Goal: Task Accomplishment & Management: Complete application form

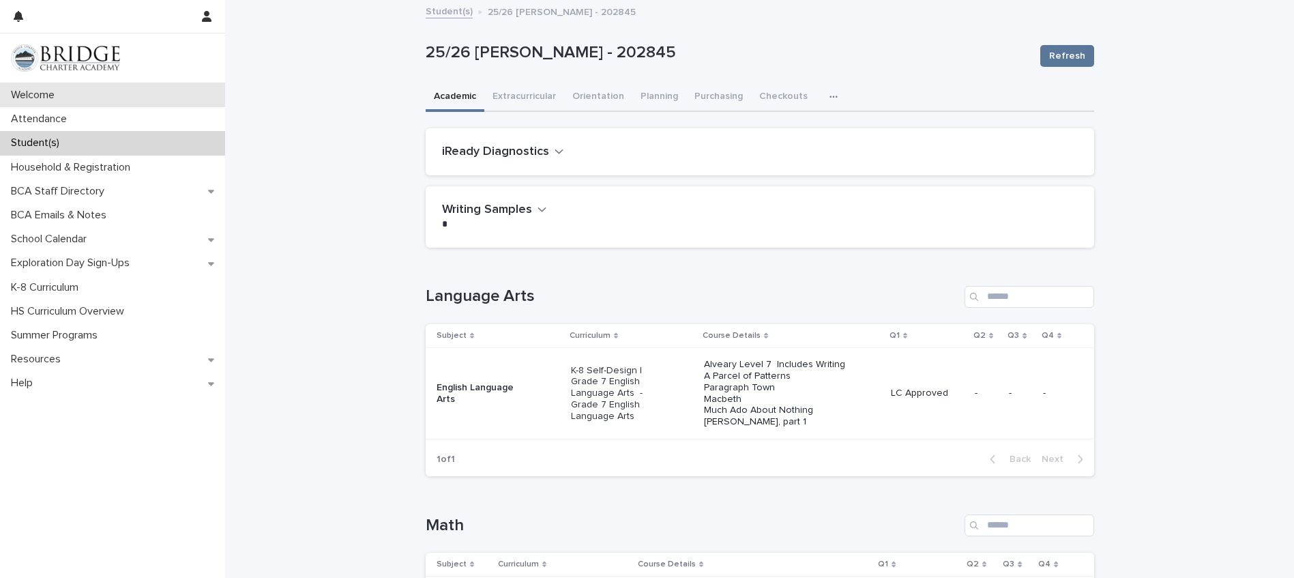
click at [40, 98] on p "Welcome" at bounding box center [35, 95] width 60 height 13
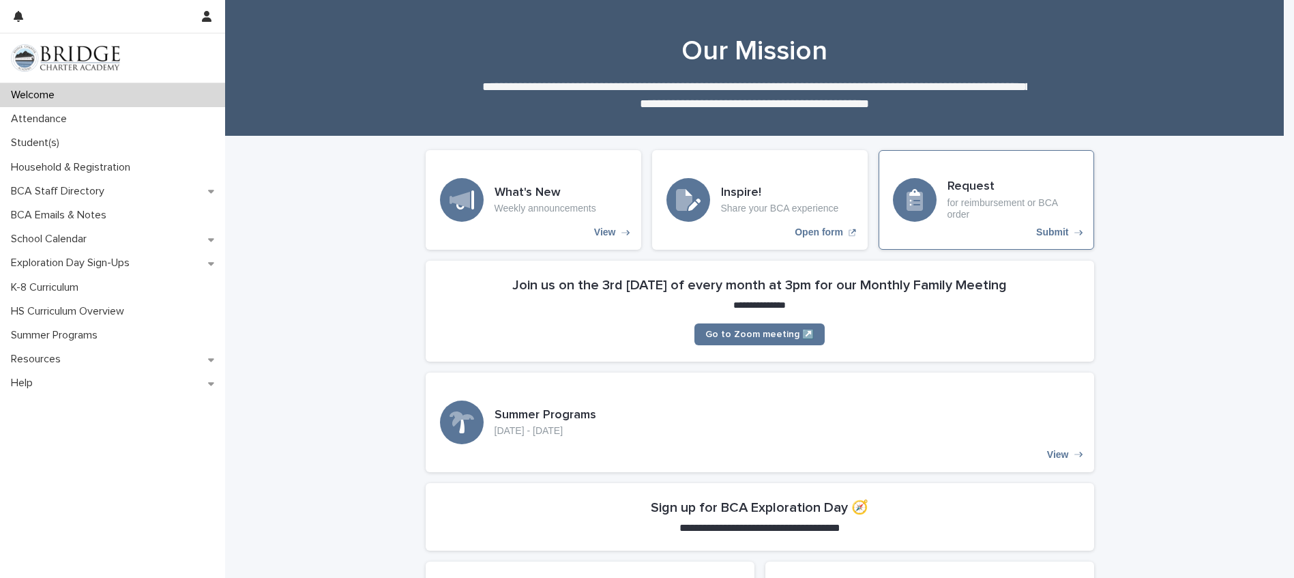
click at [976, 182] on h3 "Request" at bounding box center [1014, 186] width 132 height 15
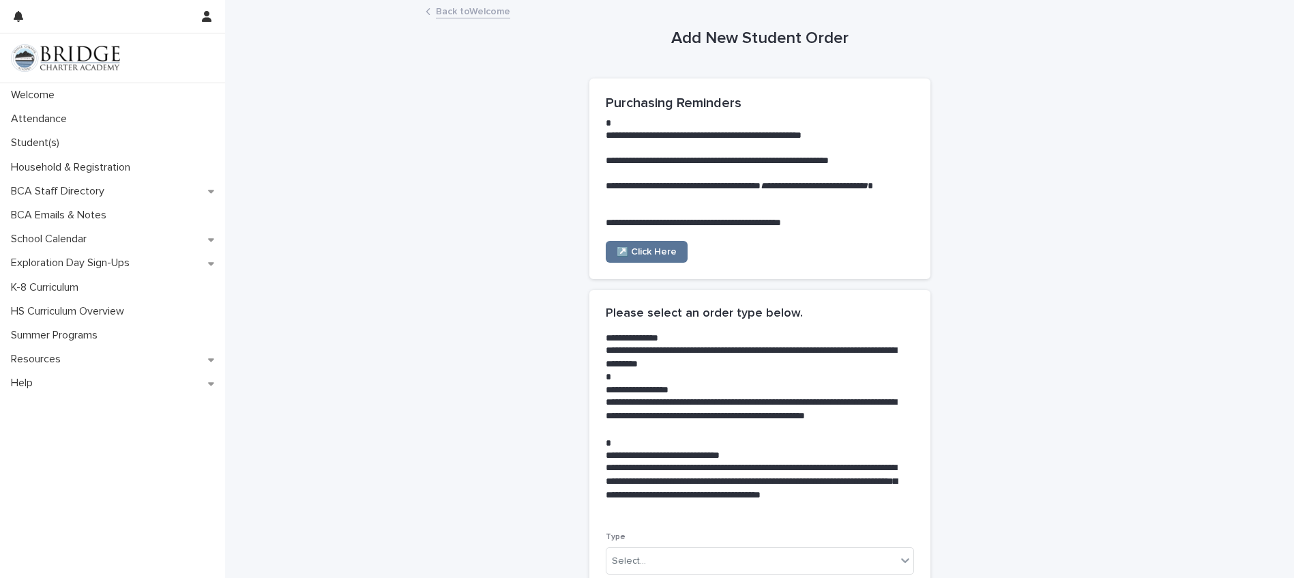
scroll to position [164, 0]
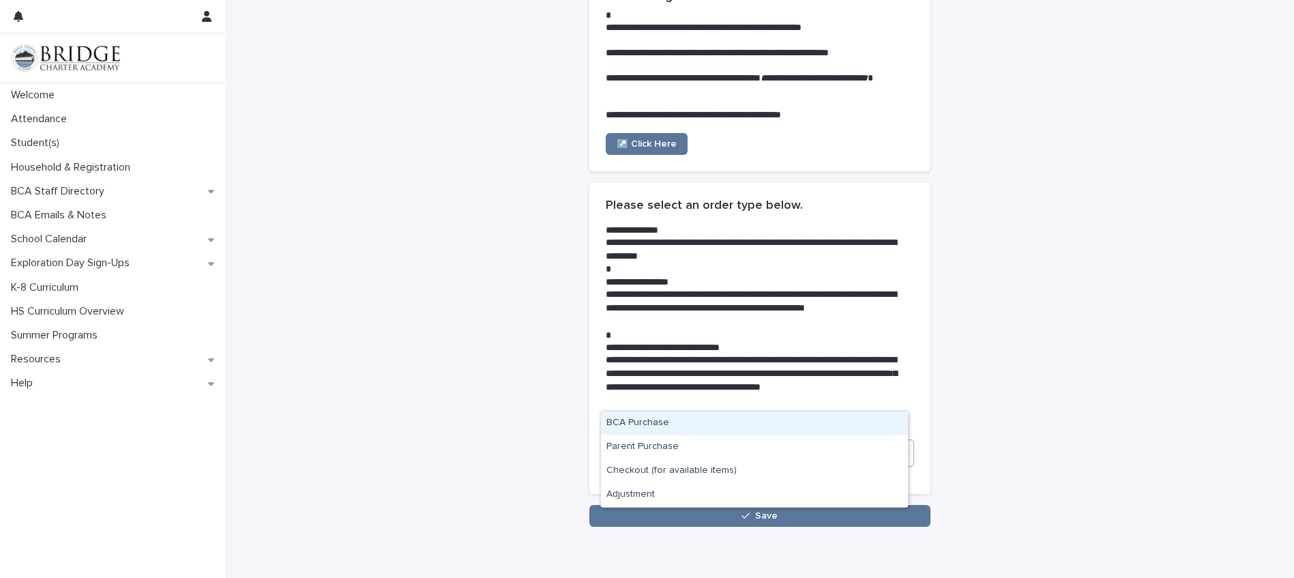
click at [632, 397] on section "**********" at bounding box center [759, 338] width 341 height 312
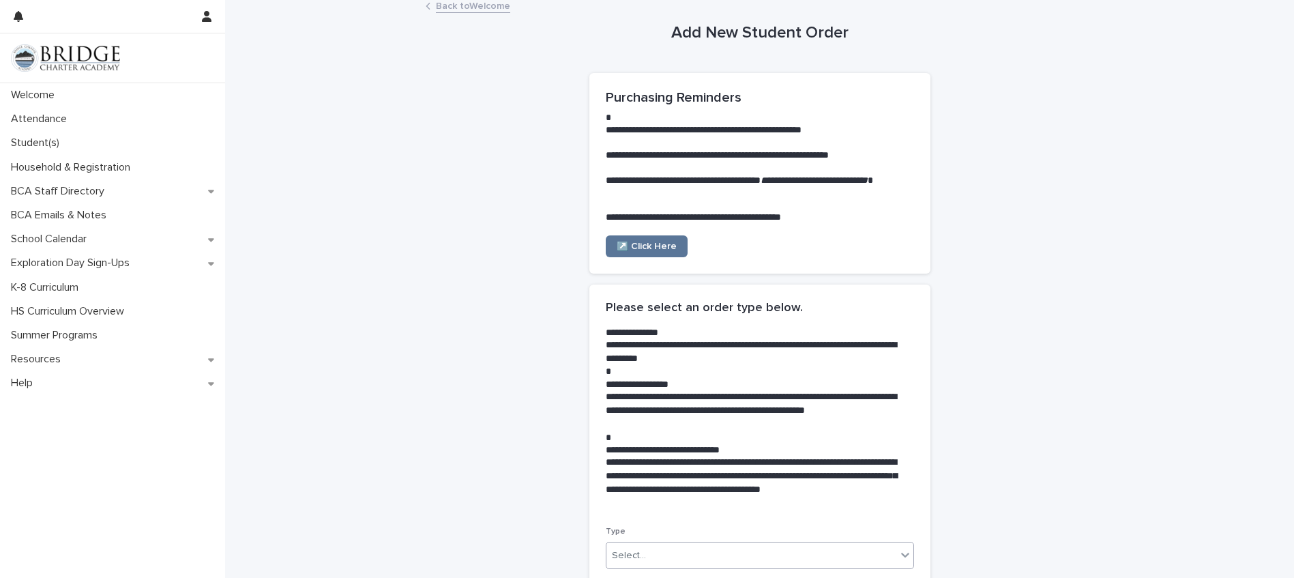
click at [632, 557] on div "Select..." at bounding box center [629, 555] width 34 height 14
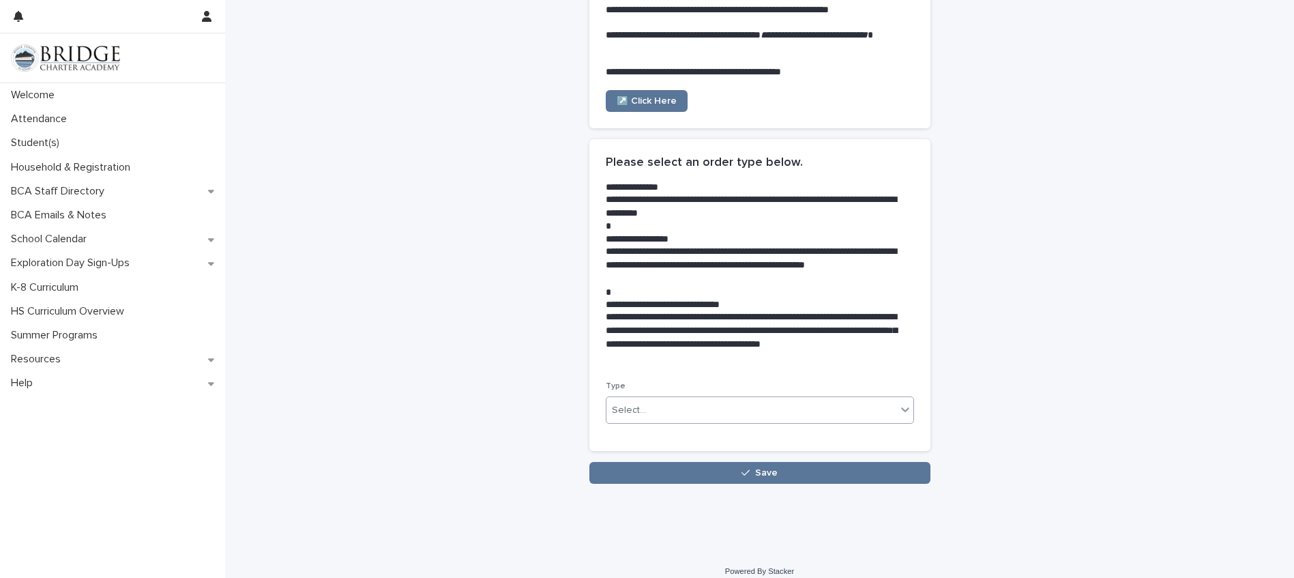
scroll to position [164, 0]
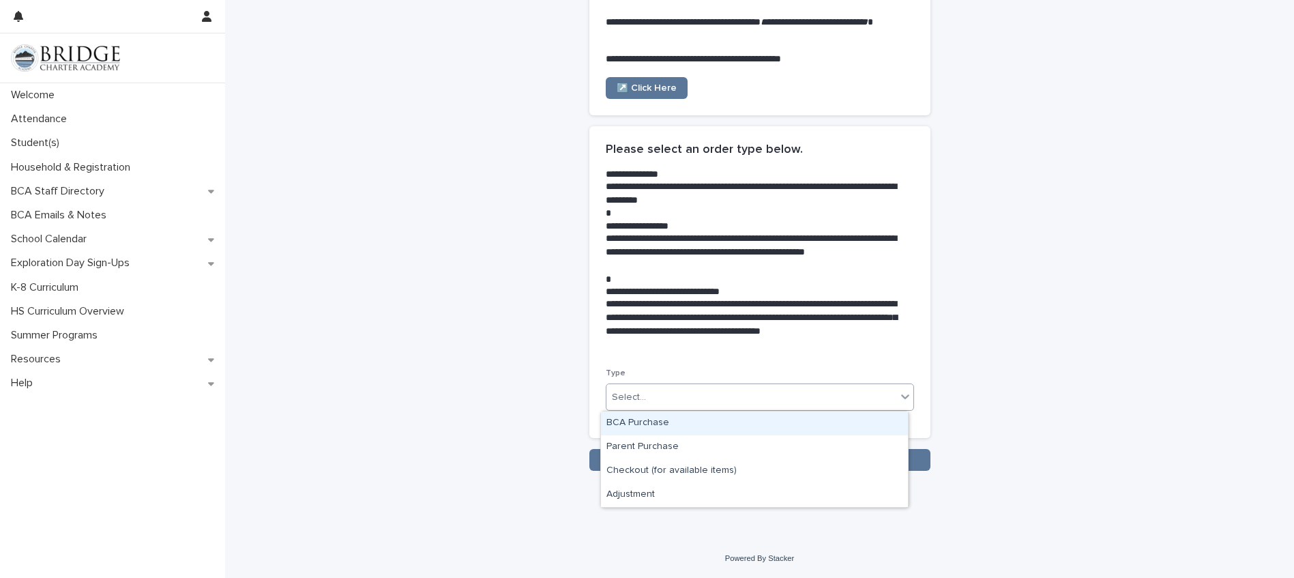
click at [651, 394] on div "Select..." at bounding box center [751, 397] width 290 height 23
click at [641, 450] on div "Parent Purchase" at bounding box center [754, 447] width 307 height 24
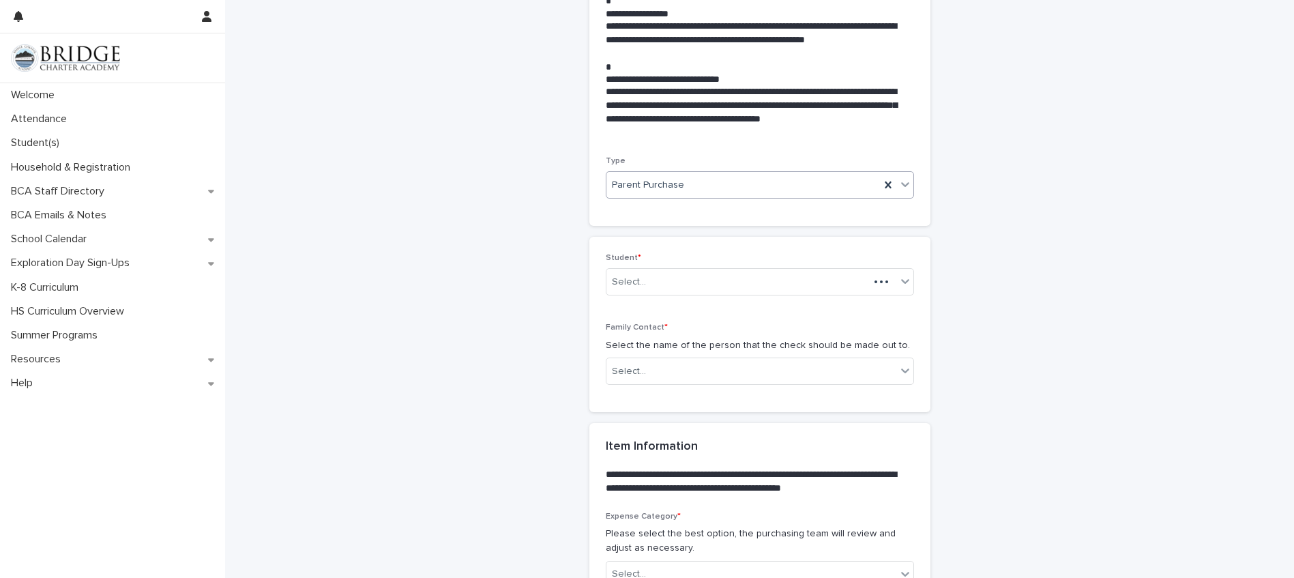
scroll to position [483, 0]
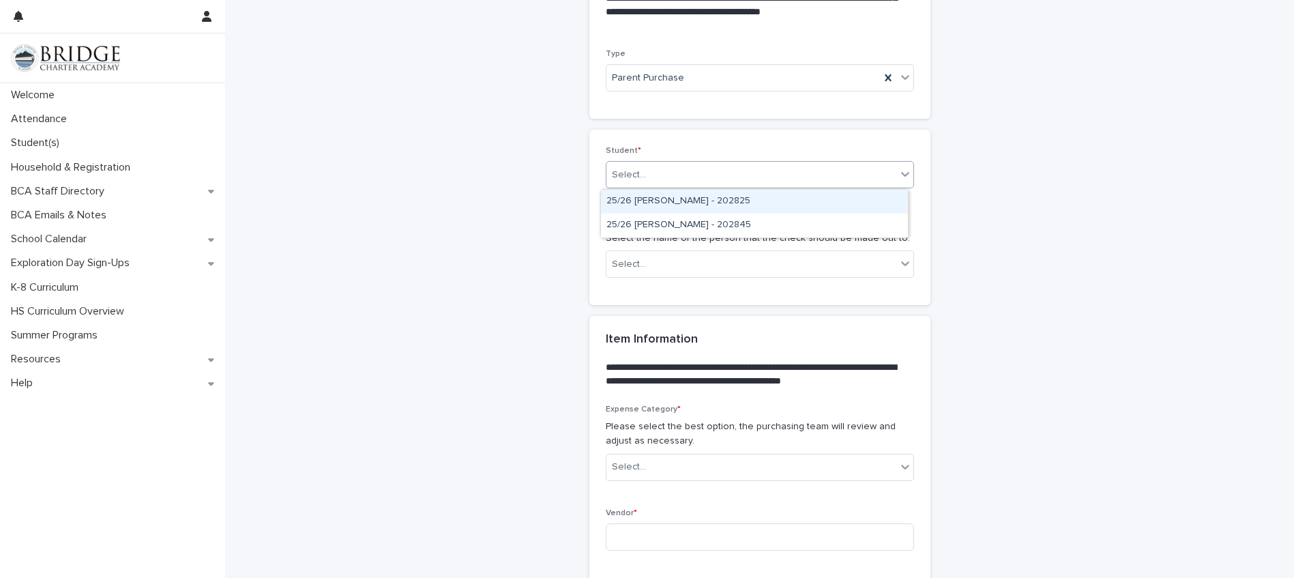
click at [660, 180] on div "Select..." at bounding box center [751, 175] width 290 height 23
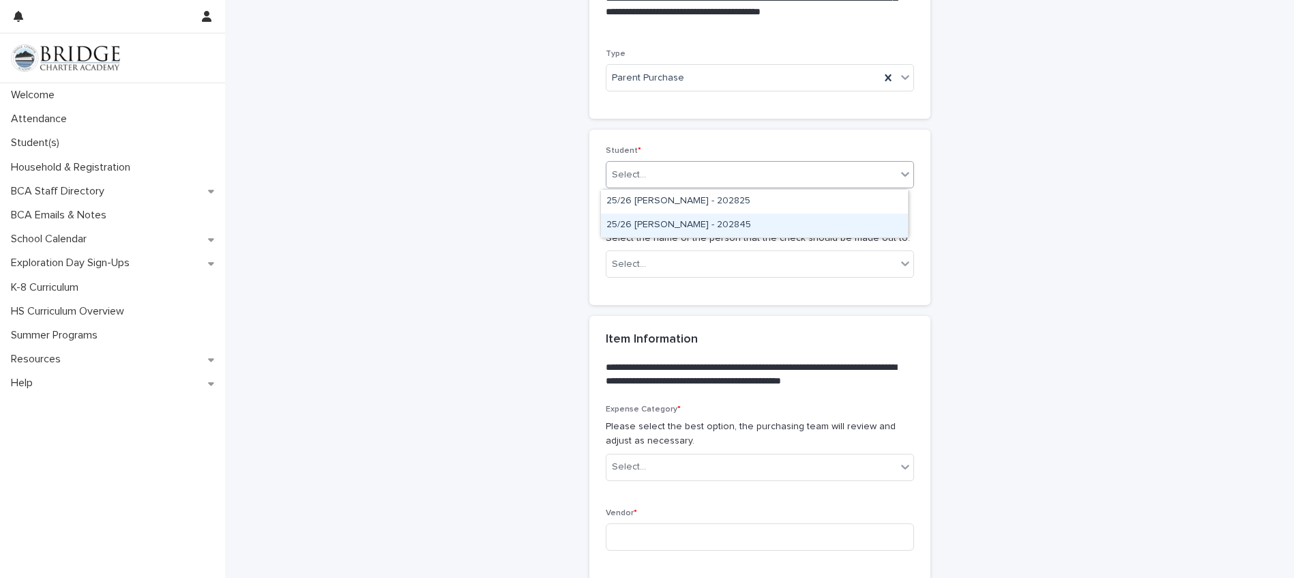
click at [663, 226] on div "25/26 [PERSON_NAME] - 202845" at bounding box center [754, 226] width 307 height 24
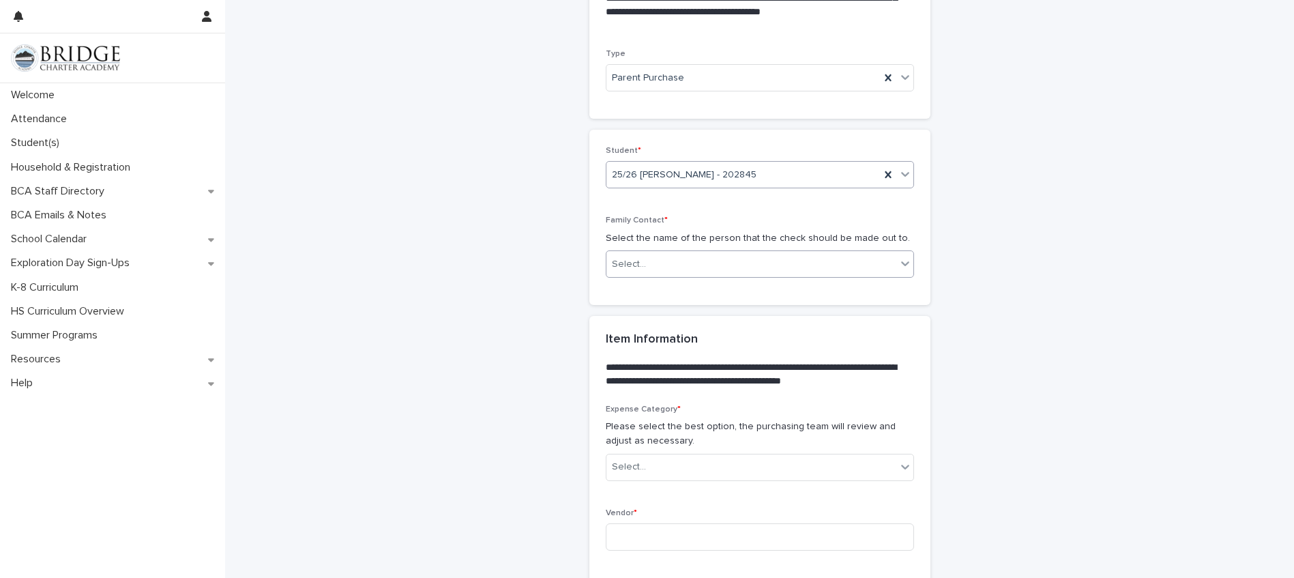
click at [634, 264] on div "Select..." at bounding box center [629, 264] width 34 height 14
click at [641, 299] on div "[PERSON_NAME]" at bounding box center [754, 292] width 307 height 24
click at [626, 473] on div "Select..." at bounding box center [629, 467] width 34 height 14
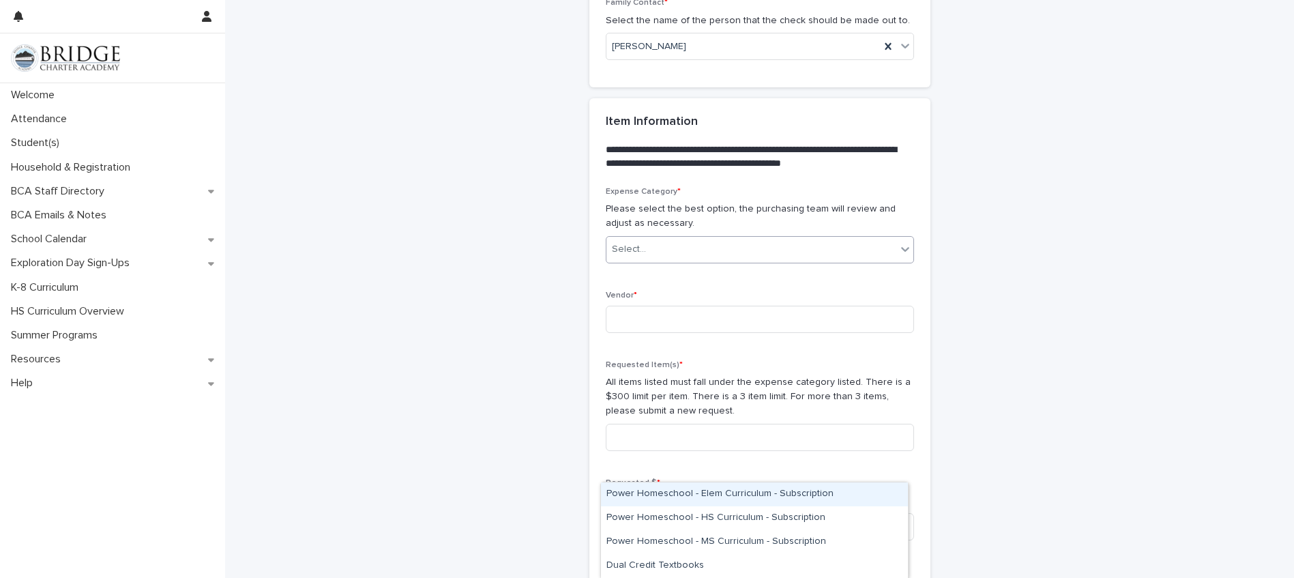
scroll to position [802, 0]
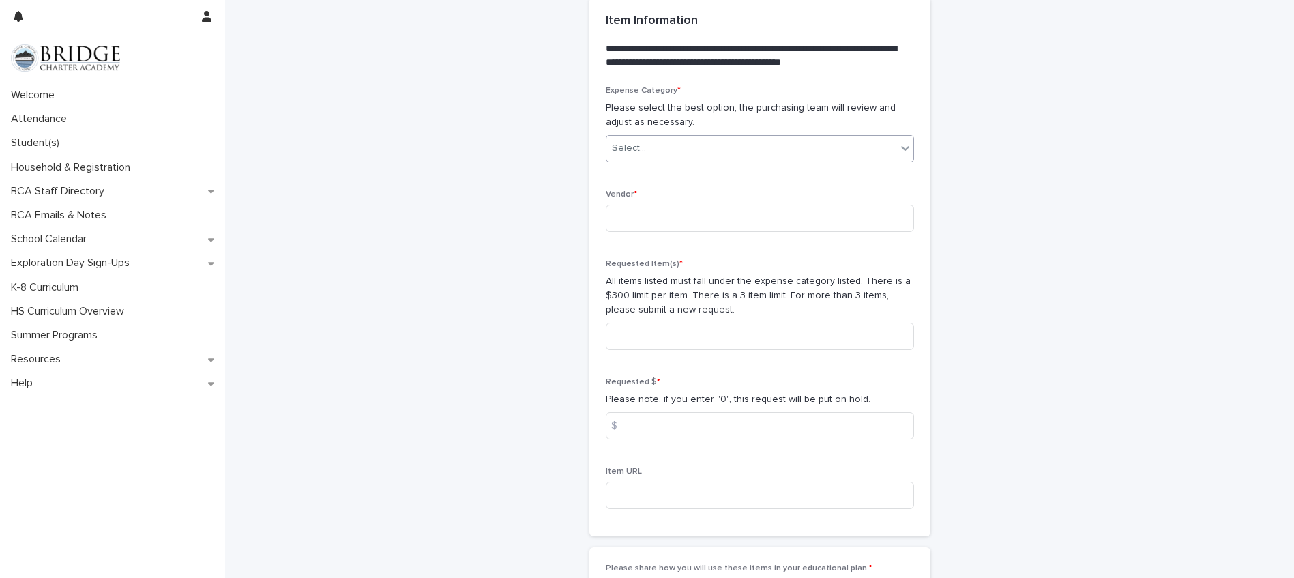
click at [682, 146] on div "Select..." at bounding box center [751, 148] width 290 height 23
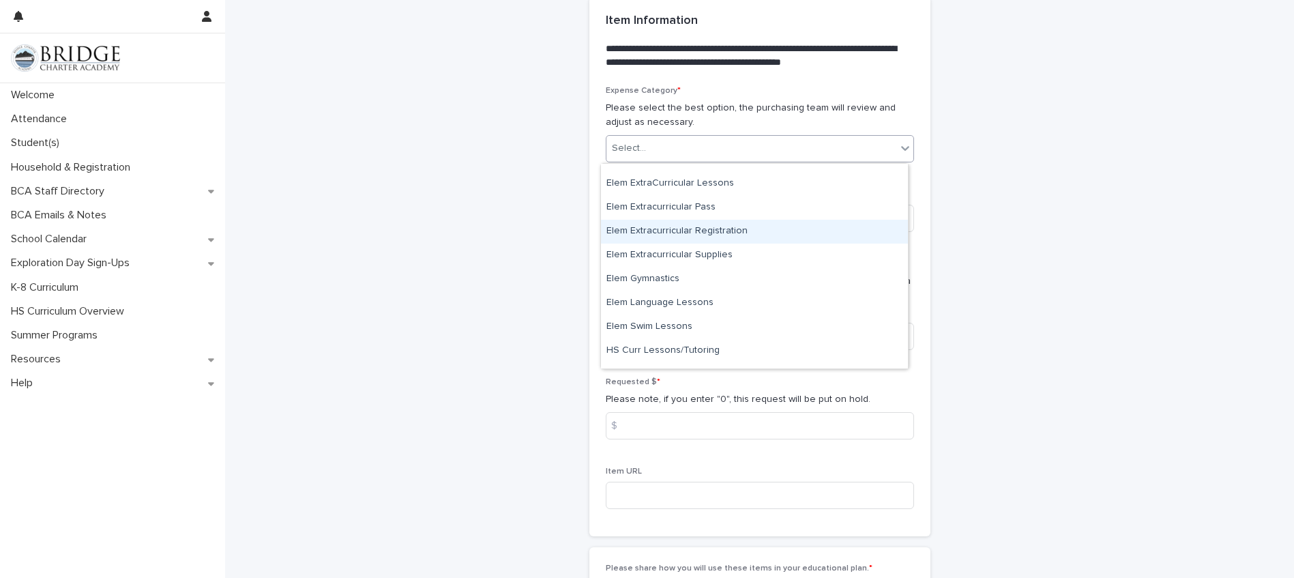
scroll to position [0, 0]
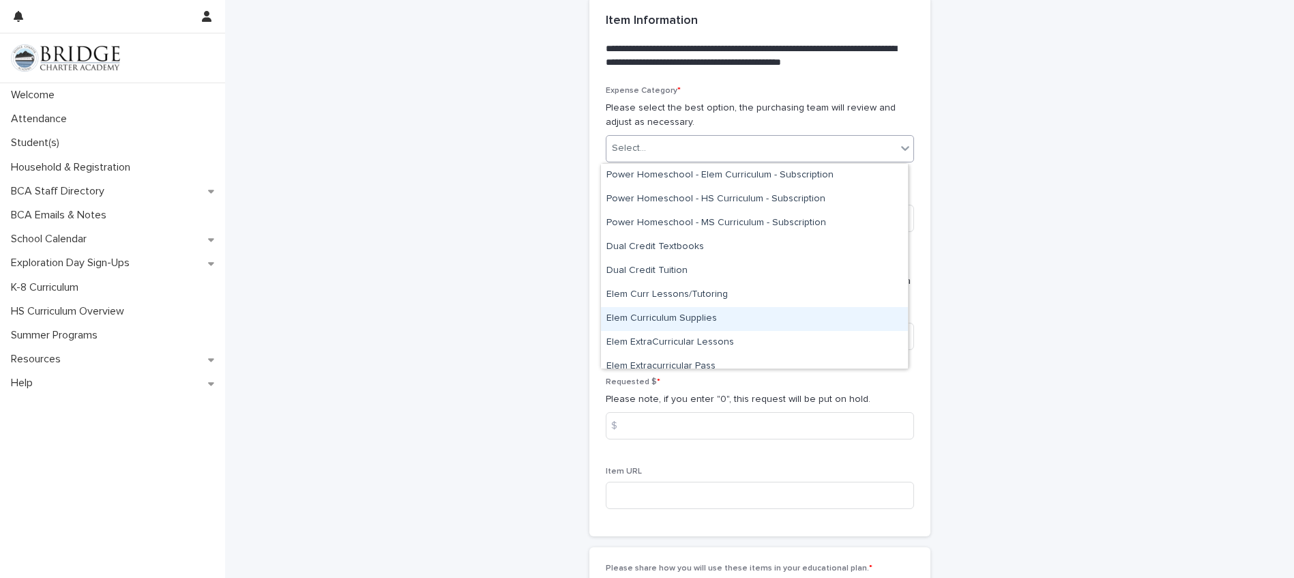
click at [691, 317] on div "Elem Curriculum Supplies" at bounding box center [754, 319] width 307 height 24
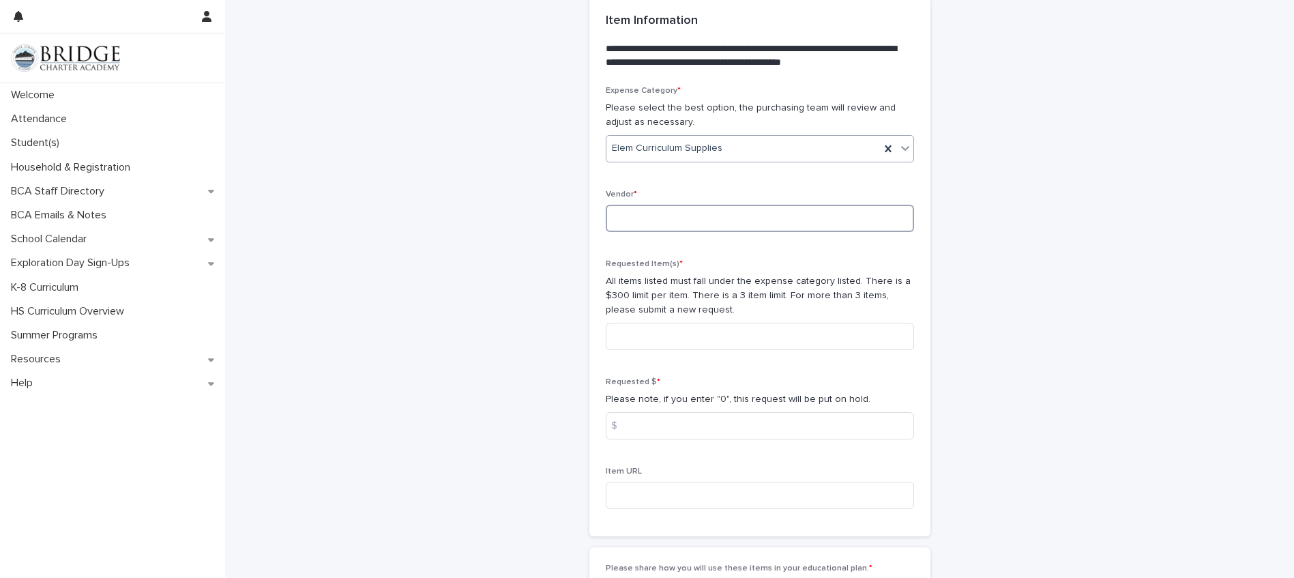
drag, startPoint x: 658, startPoint y: 216, endPoint x: 664, endPoint y: 237, distance: 21.4
click at [658, 219] on input at bounding box center [760, 218] width 308 height 27
type input "****"
click at [684, 340] on input at bounding box center [760, 336] width 308 height 27
type input "**********"
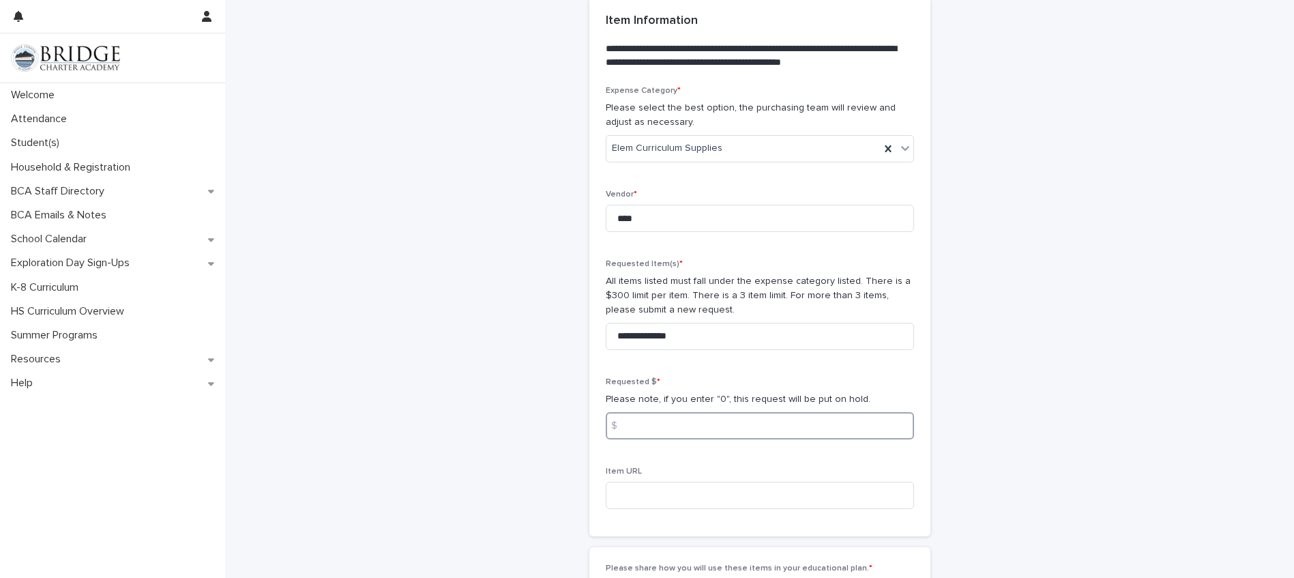
click at [677, 424] on input at bounding box center [760, 425] width 308 height 27
type input "*****"
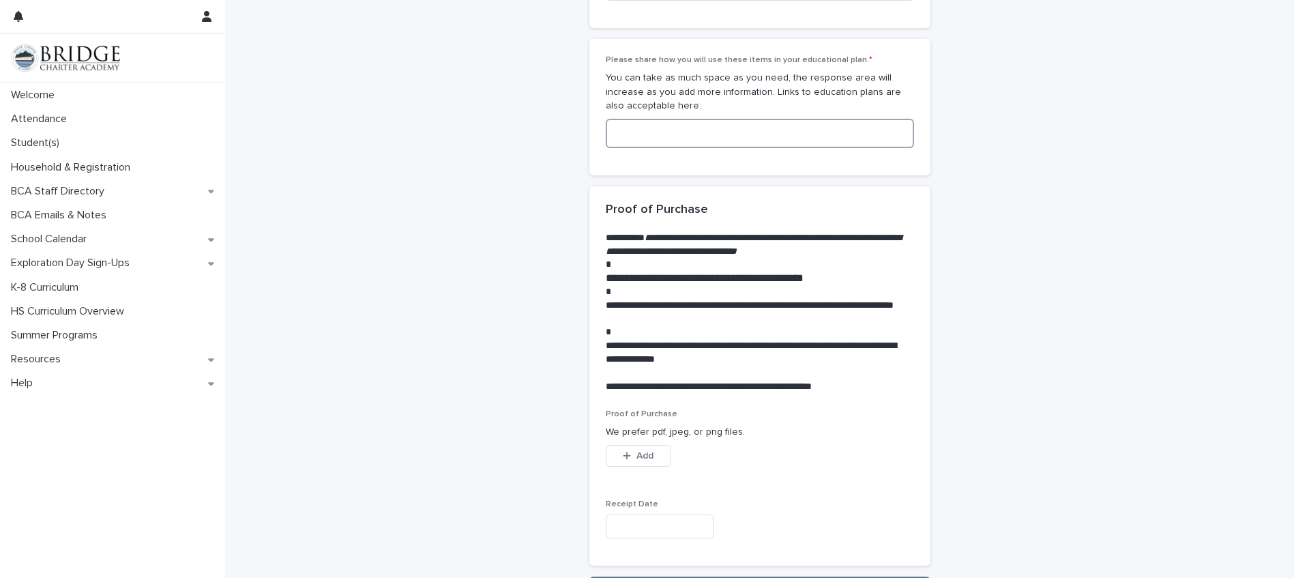
scroll to position [1279, 0]
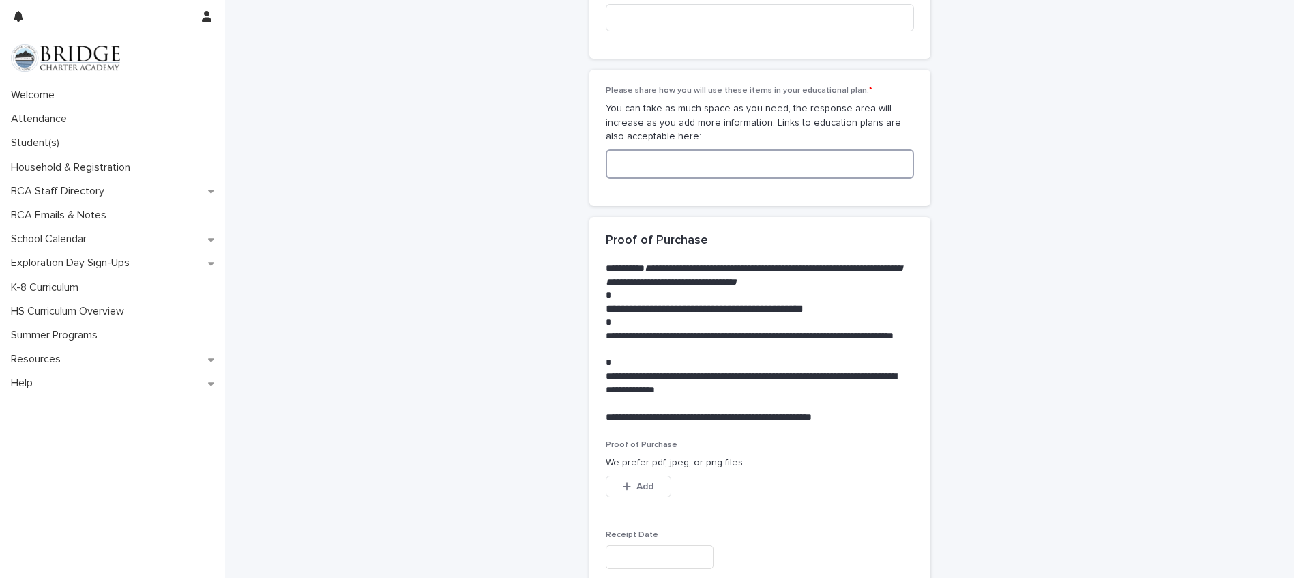
click at [665, 173] on textarea at bounding box center [760, 163] width 308 height 29
drag, startPoint x: 648, startPoint y: 166, endPoint x: 584, endPoint y: 168, distance: 64.2
click at [589, 168] on div "**********" at bounding box center [759, 138] width 341 height 136
type textarea "*********"
click at [636, 484] on span "Add" at bounding box center [644, 487] width 17 height 10
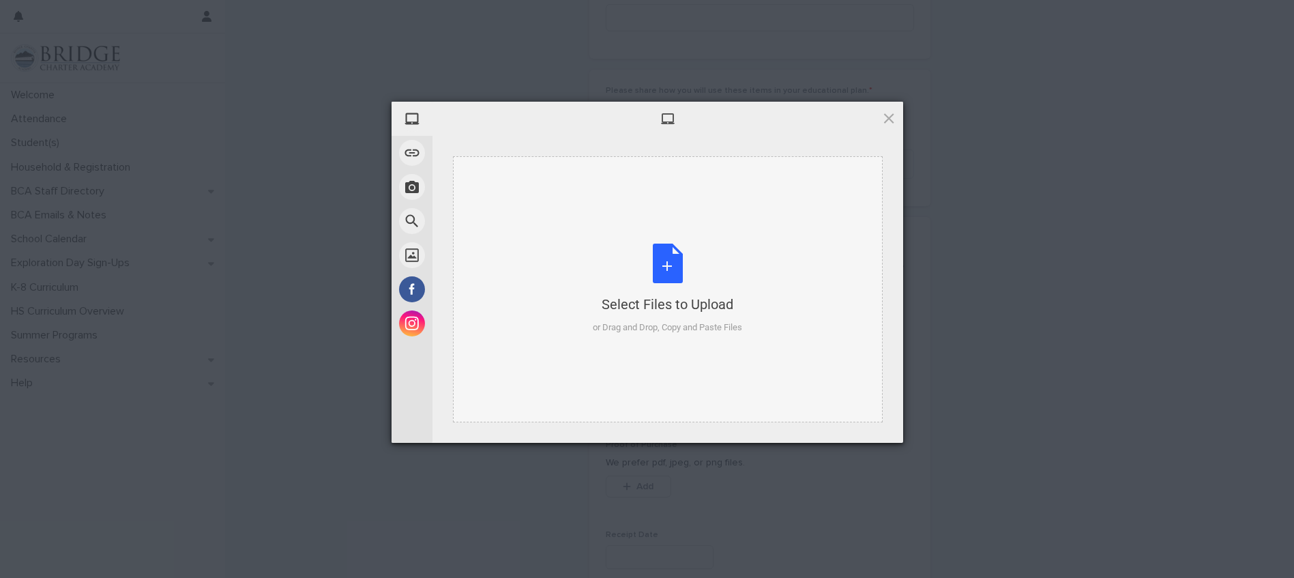
click at [646, 323] on div "or Drag and Drop, Copy and Paste Files" at bounding box center [667, 328] width 149 height 14
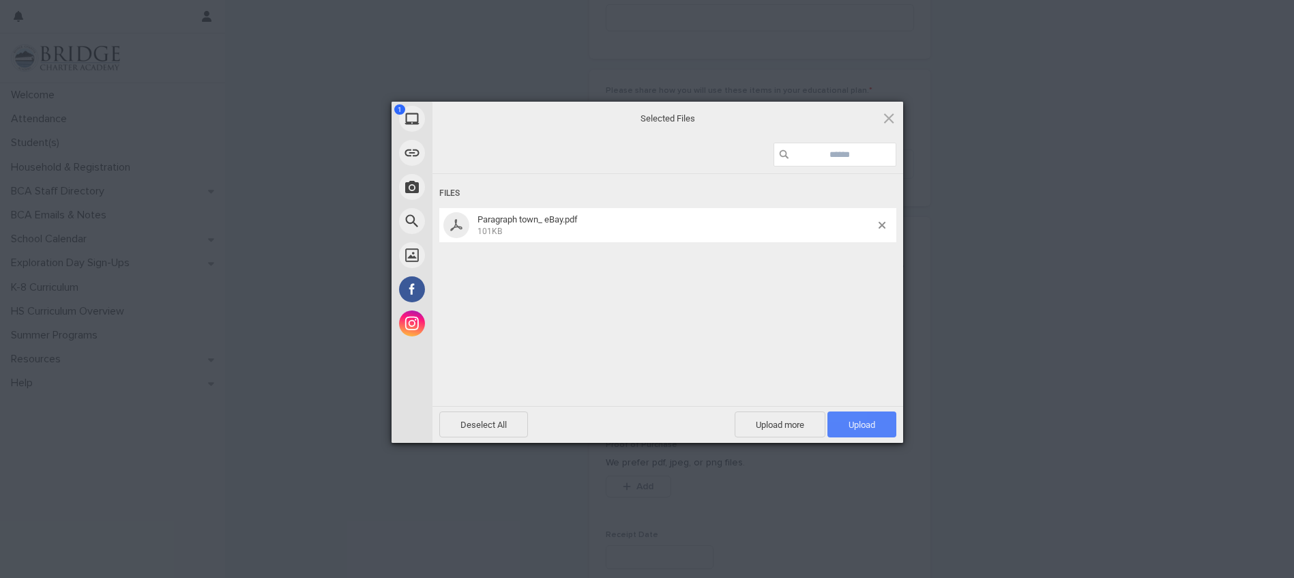
click at [870, 427] on span "Upload 1" at bounding box center [862, 425] width 27 height 10
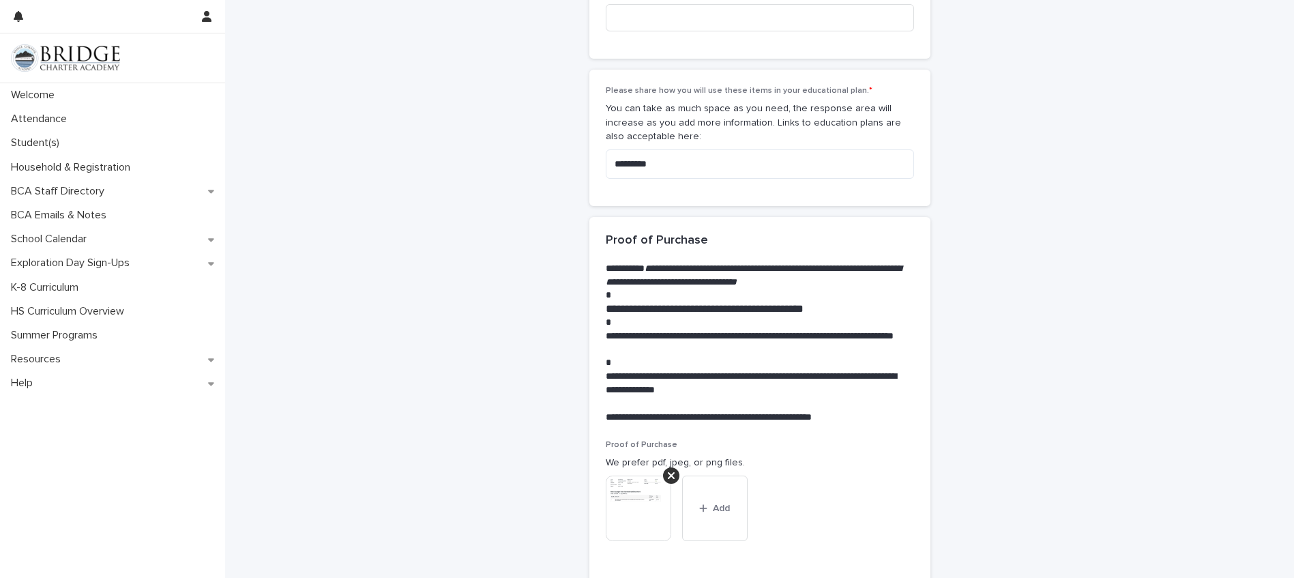
scroll to position [1438, 0]
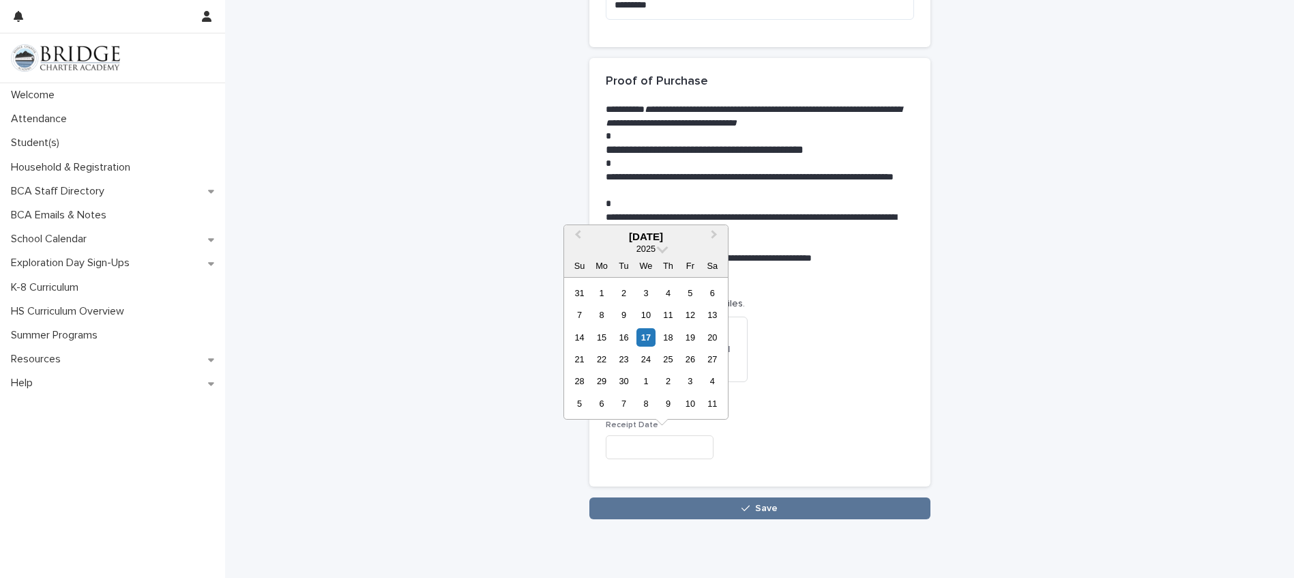
click at [641, 452] on input "text" at bounding box center [660, 447] width 108 height 24
click at [806, 400] on div "Proof of Purchase We prefer pdf, jpeg, or png files. This file cannot be opened…" at bounding box center [760, 342] width 308 height 122
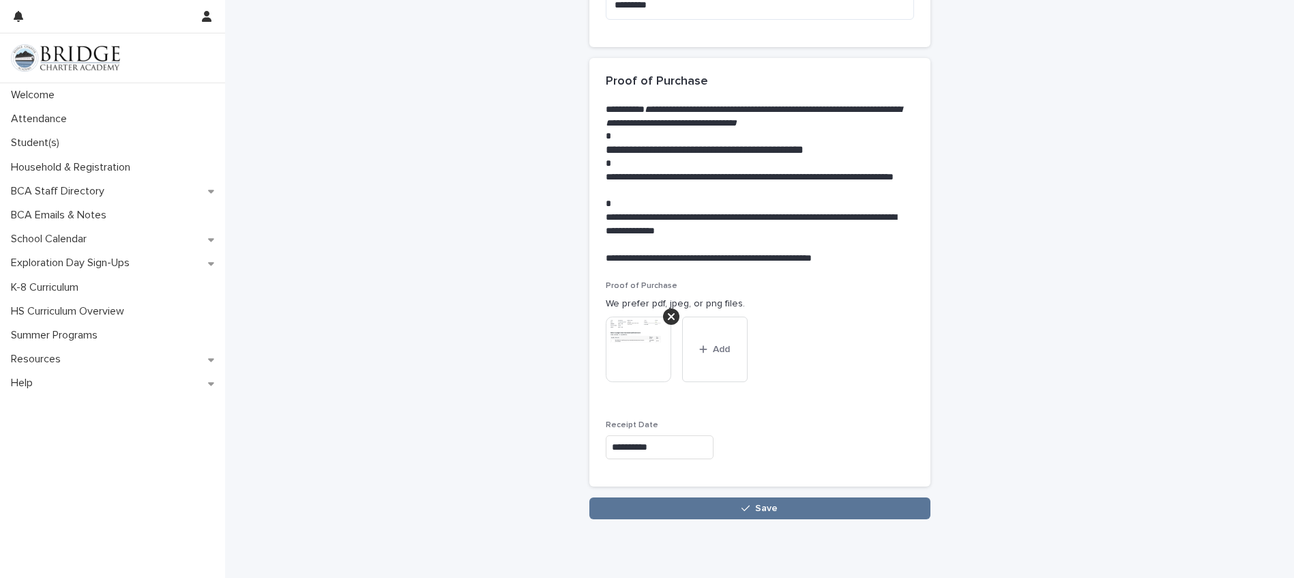
click at [662, 434] on div "**********" at bounding box center [760, 445] width 308 height 50
click at [660, 451] on input "**********" at bounding box center [660, 447] width 108 height 24
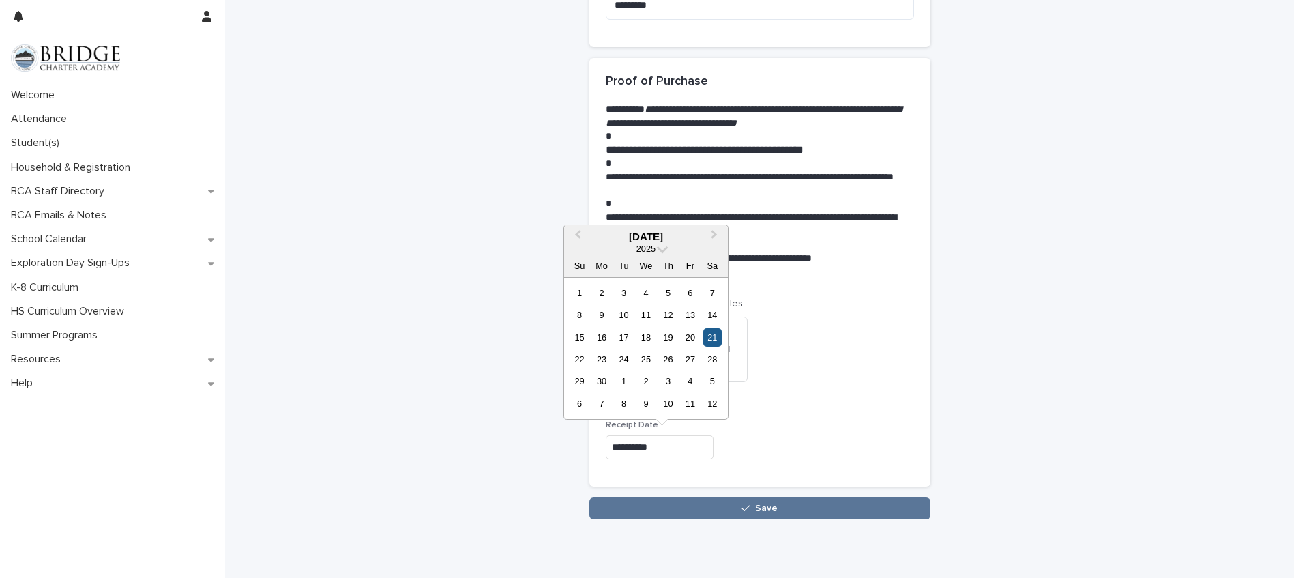
type input "**********"
click at [709, 337] on div "21" at bounding box center [712, 337] width 18 height 18
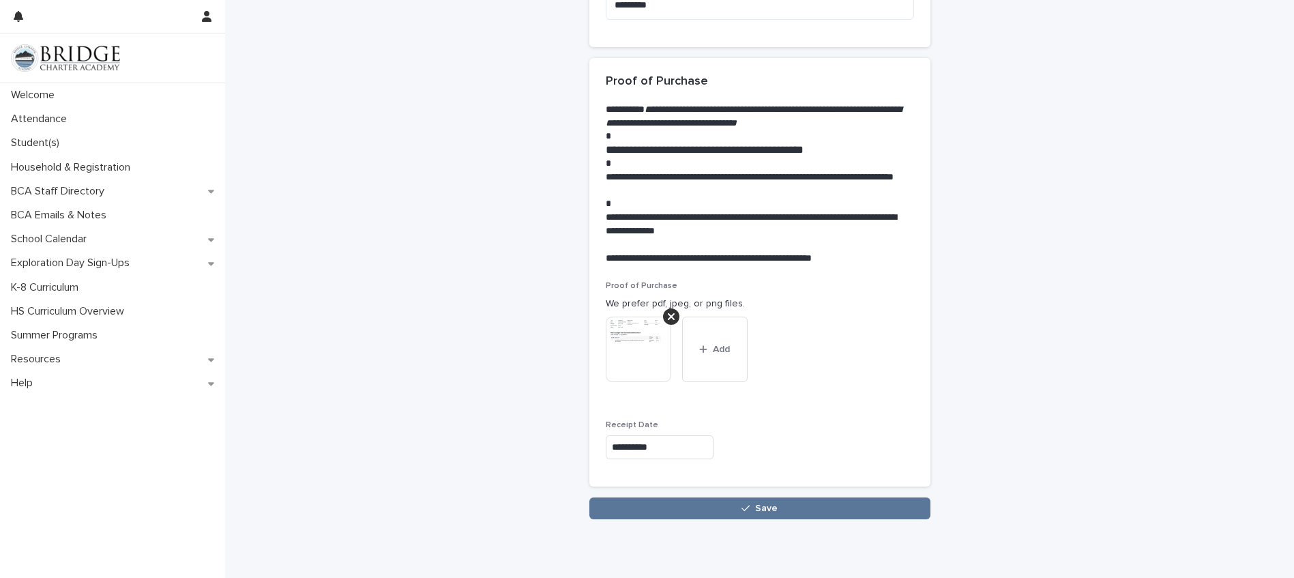
click at [808, 419] on div "**********" at bounding box center [760, 375] width 308 height 188
click at [764, 516] on button "Save" at bounding box center [759, 508] width 341 height 22
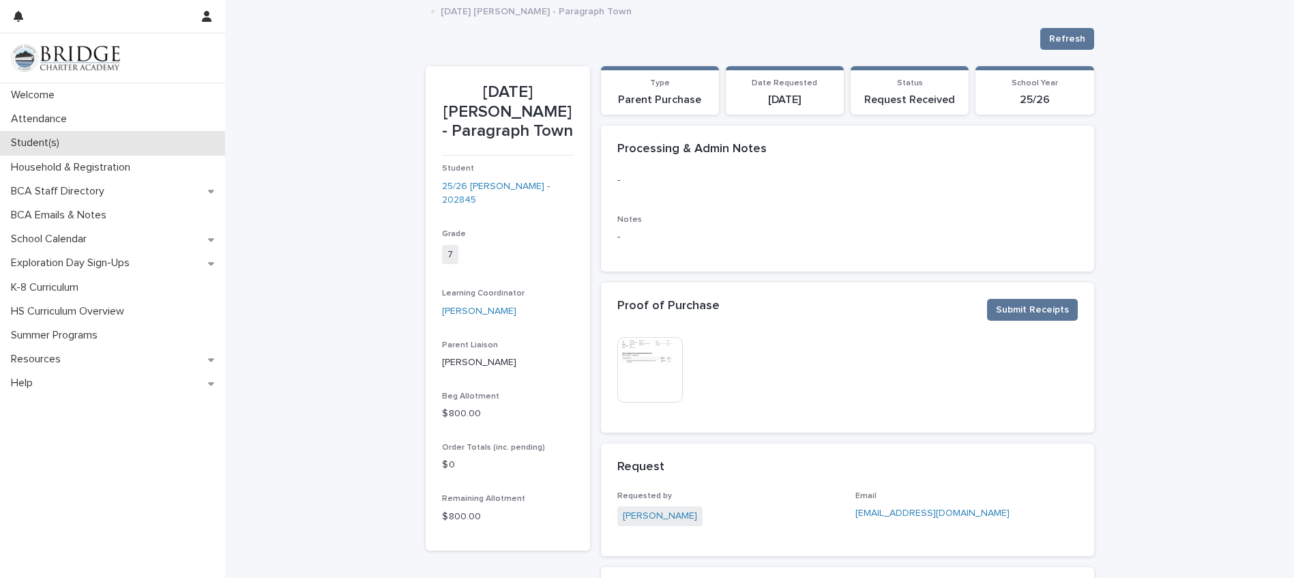
click at [46, 142] on p "Student(s)" at bounding box center [37, 142] width 65 height 13
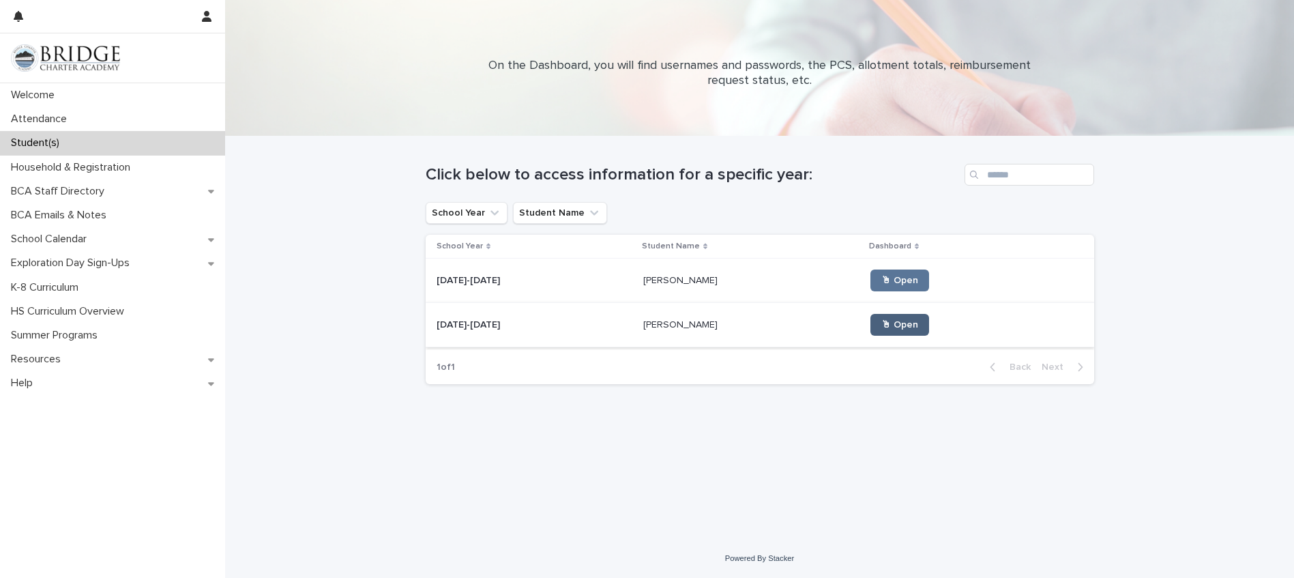
click at [870, 317] on link "🖱 Open" at bounding box center [899, 325] width 59 height 22
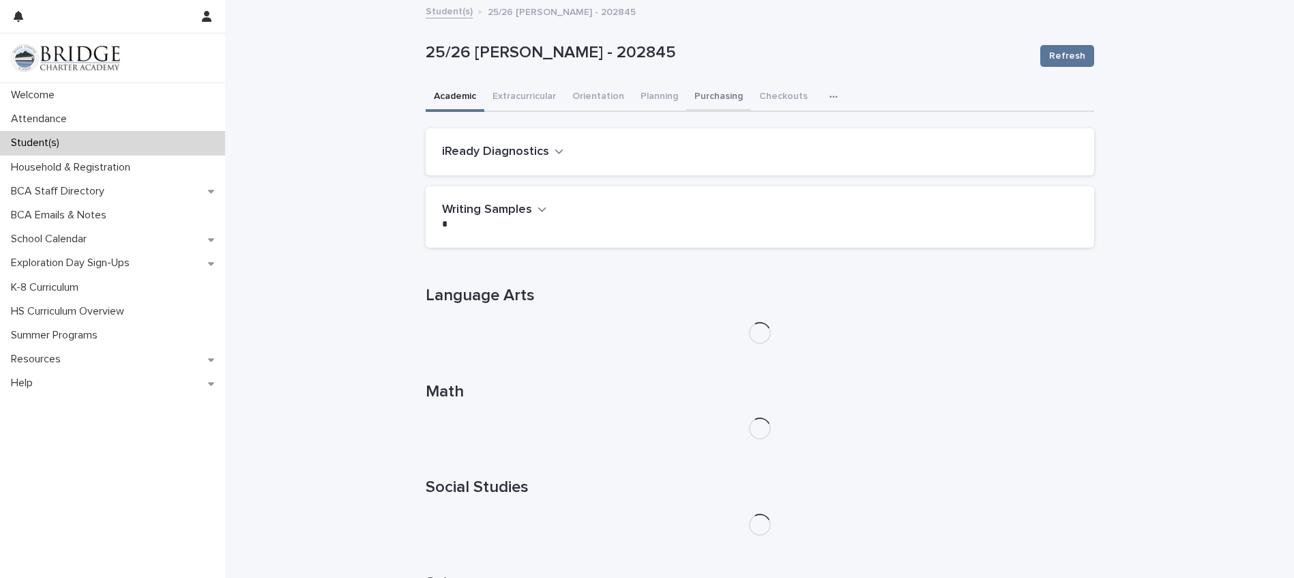
click at [704, 98] on button "Purchasing" at bounding box center [718, 97] width 65 height 29
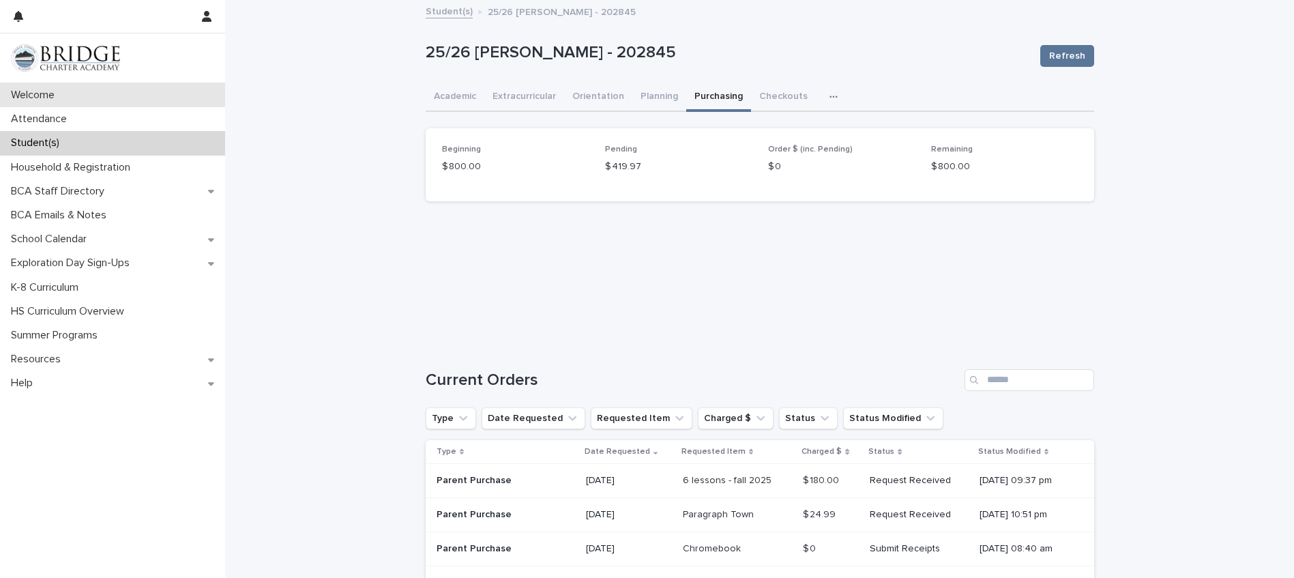
click at [46, 95] on p "Welcome" at bounding box center [35, 95] width 60 height 13
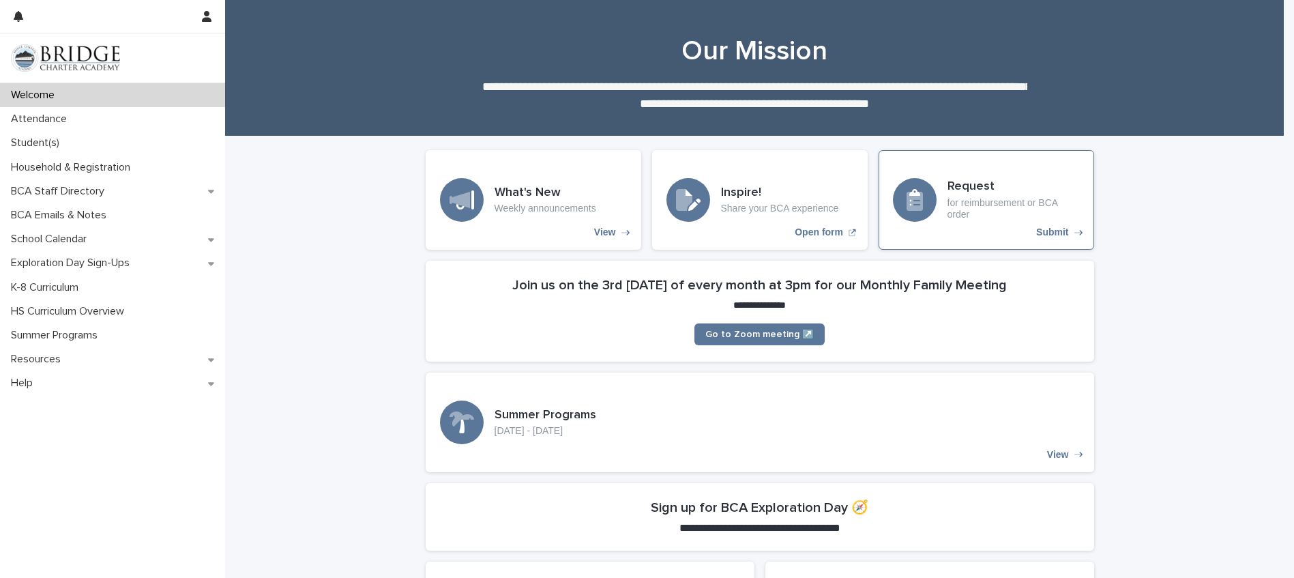
click at [941, 212] on div "Request for reimbursement or BCA order Submit" at bounding box center [987, 200] width 216 height 100
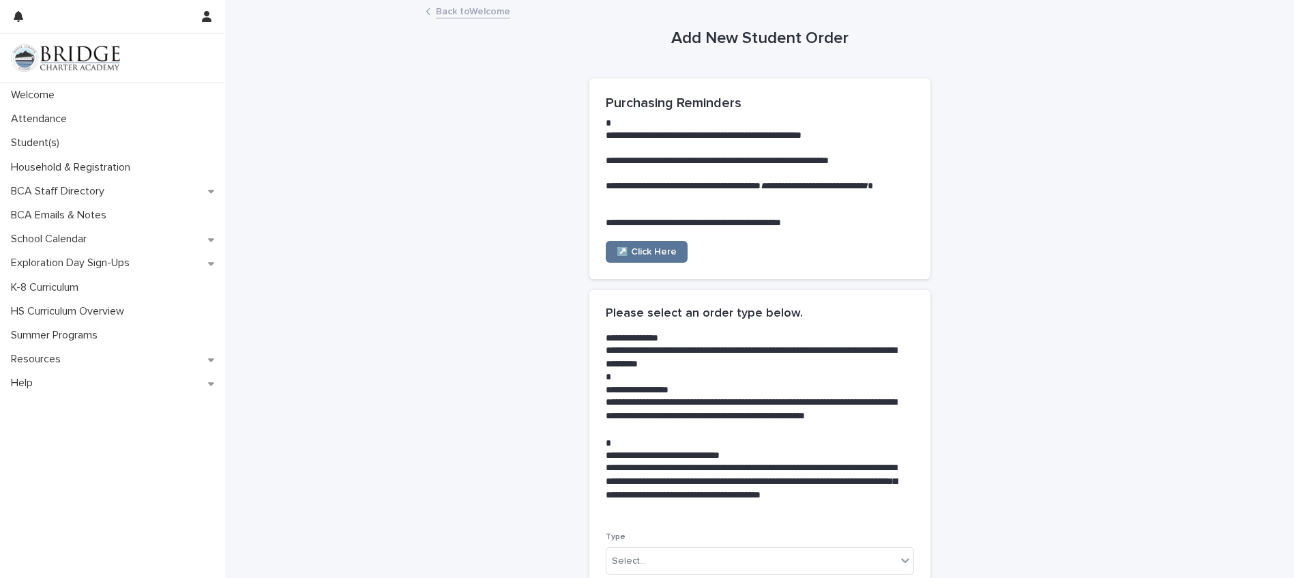
scroll to position [159, 0]
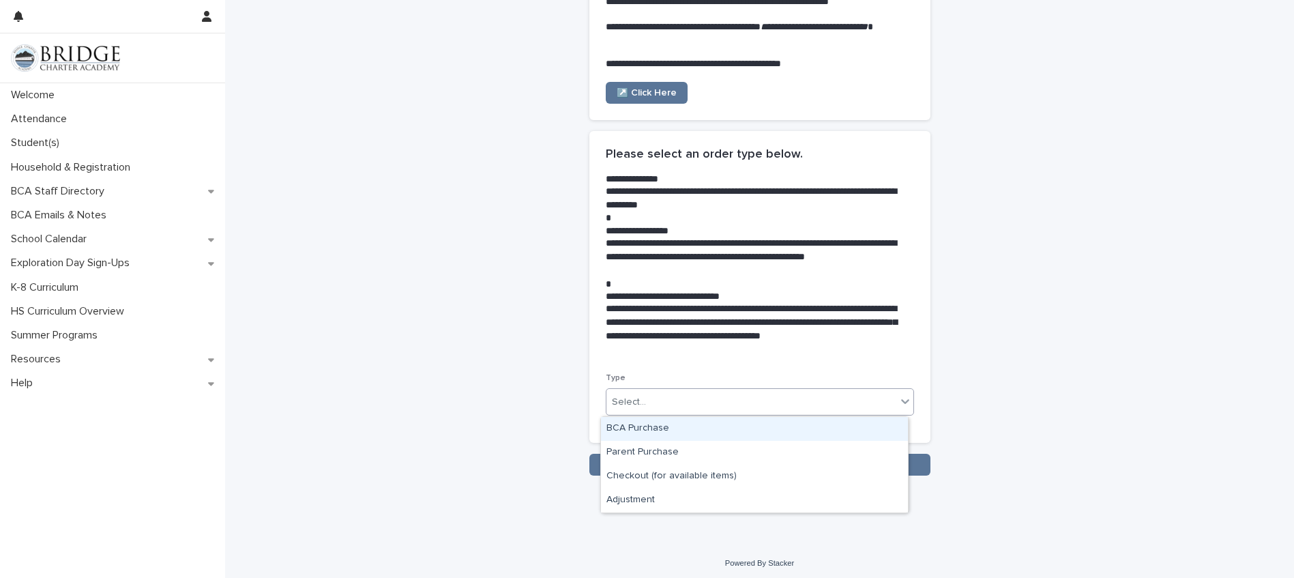
click at [647, 403] on input "text" at bounding box center [647, 402] width 1 height 12
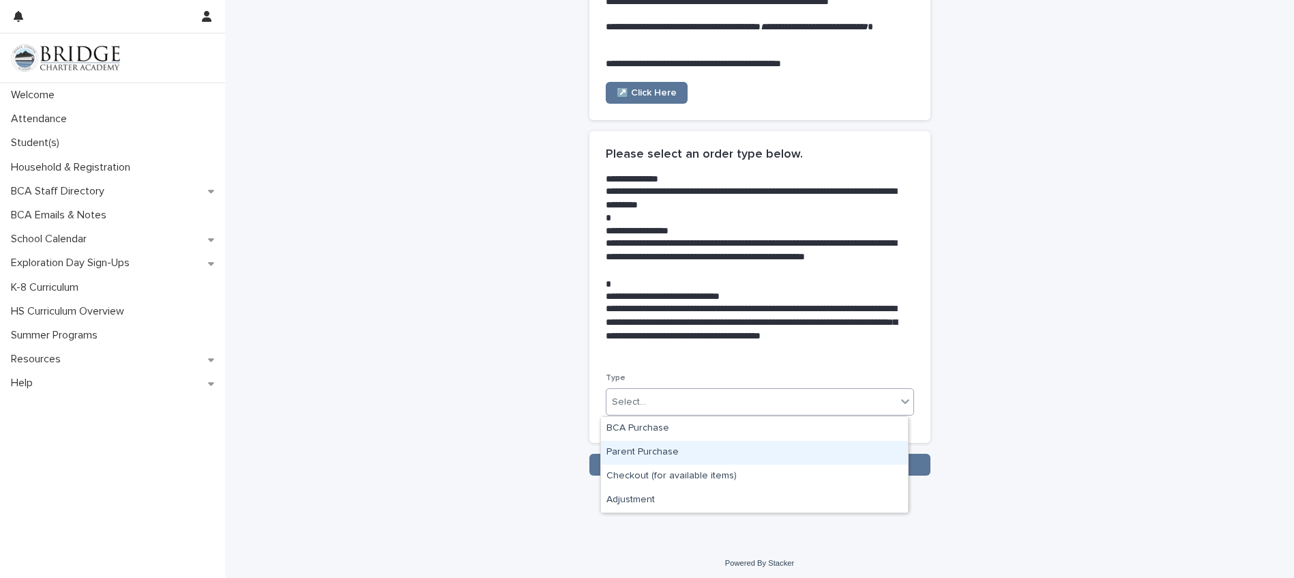
click at [648, 454] on div "Parent Purchase" at bounding box center [754, 453] width 307 height 24
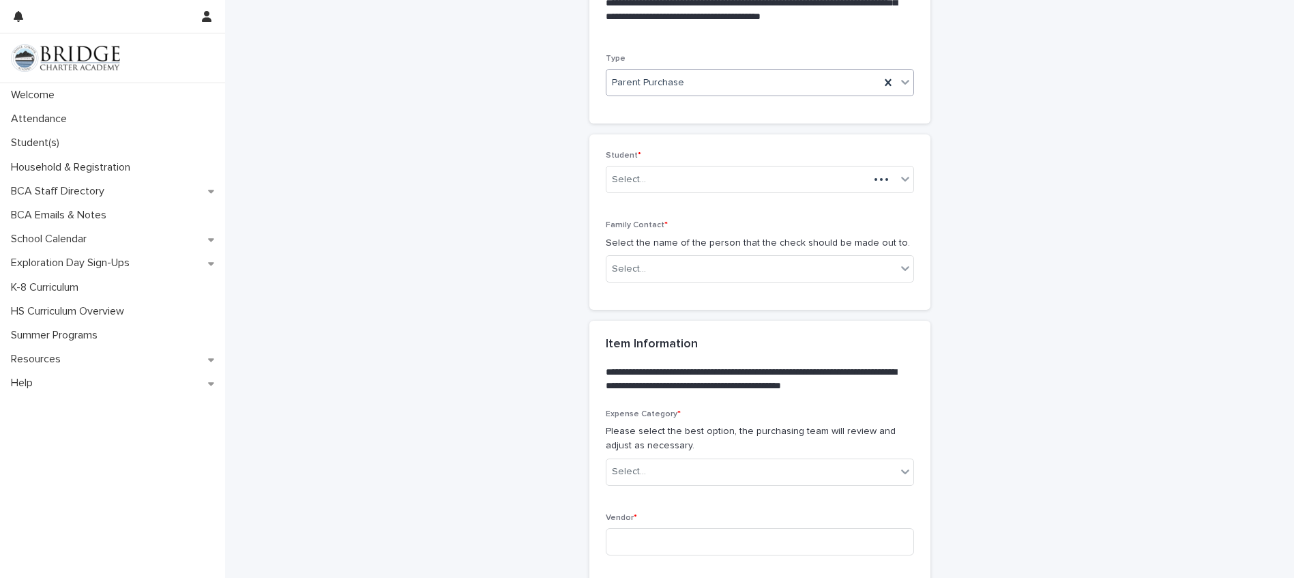
scroll to position [319, 0]
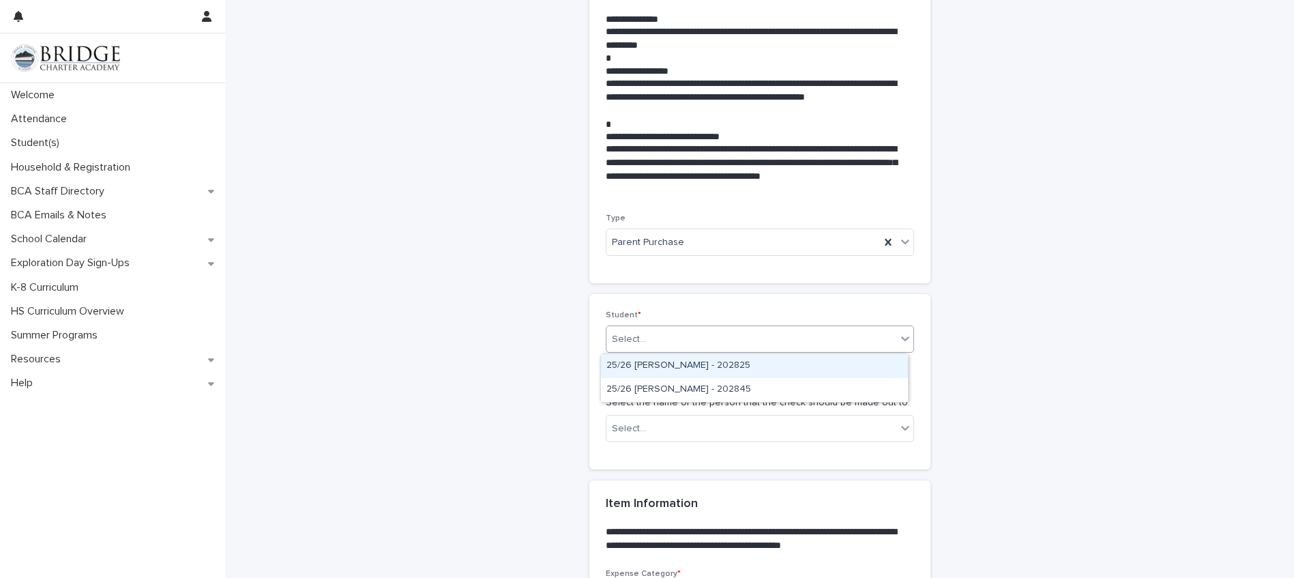
click at [635, 353] on div "Select..." at bounding box center [760, 338] width 308 height 27
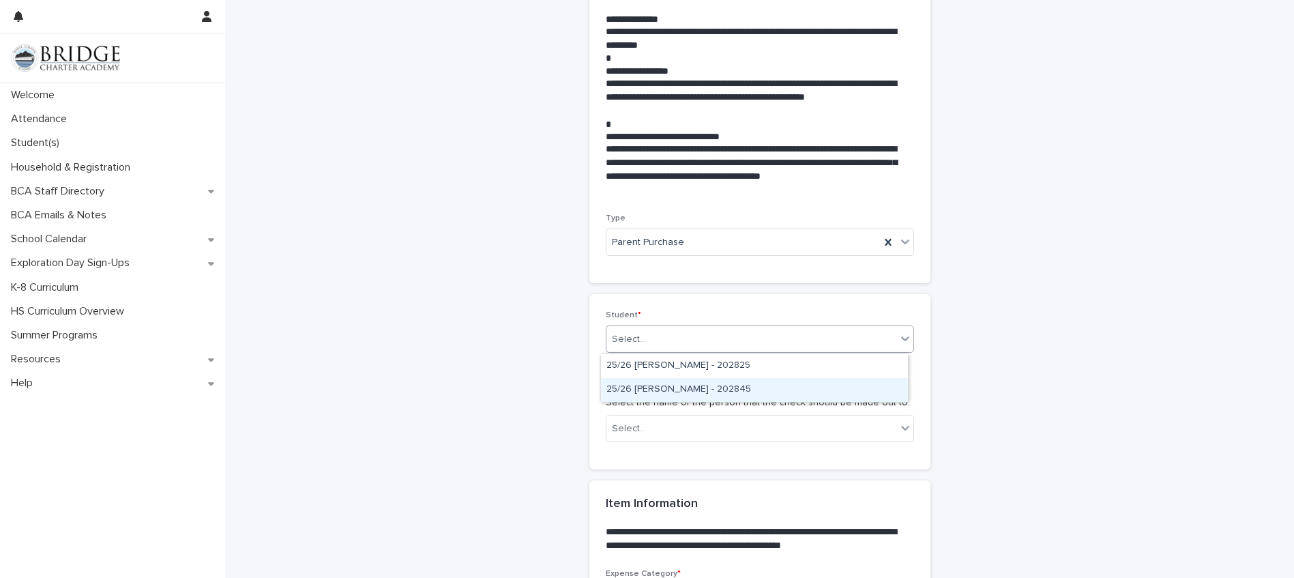
click at [656, 383] on div "25/26 [PERSON_NAME] - 202845" at bounding box center [754, 390] width 307 height 24
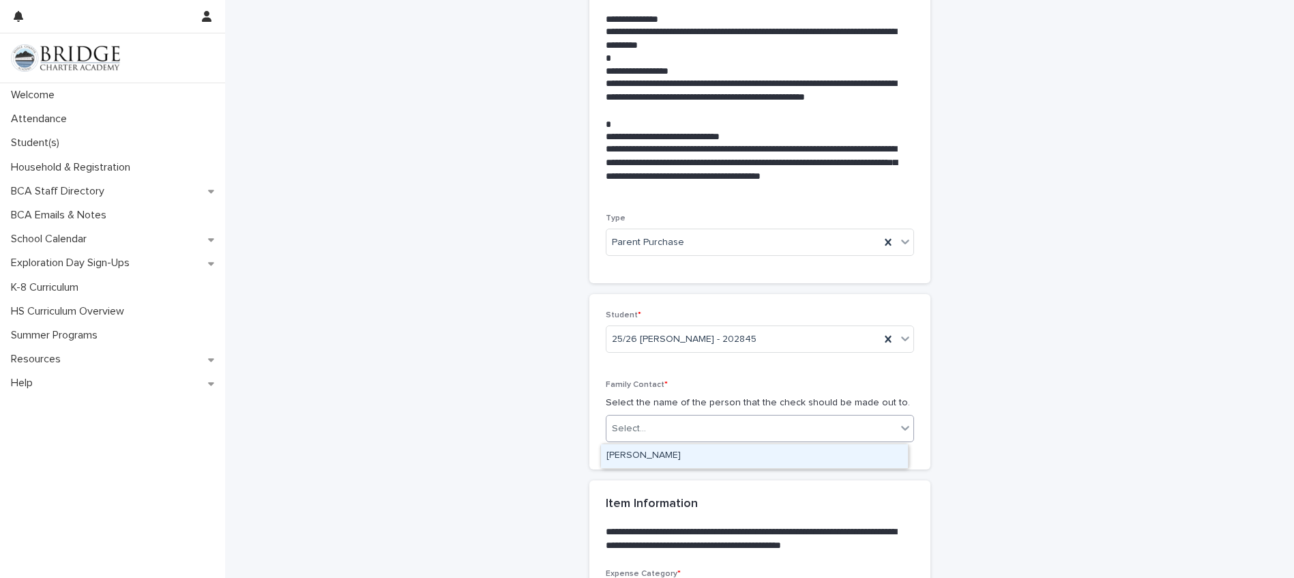
click at [642, 428] on div "Select..." at bounding box center [751, 428] width 290 height 23
click at [643, 454] on div "[PERSON_NAME]" at bounding box center [754, 456] width 307 height 24
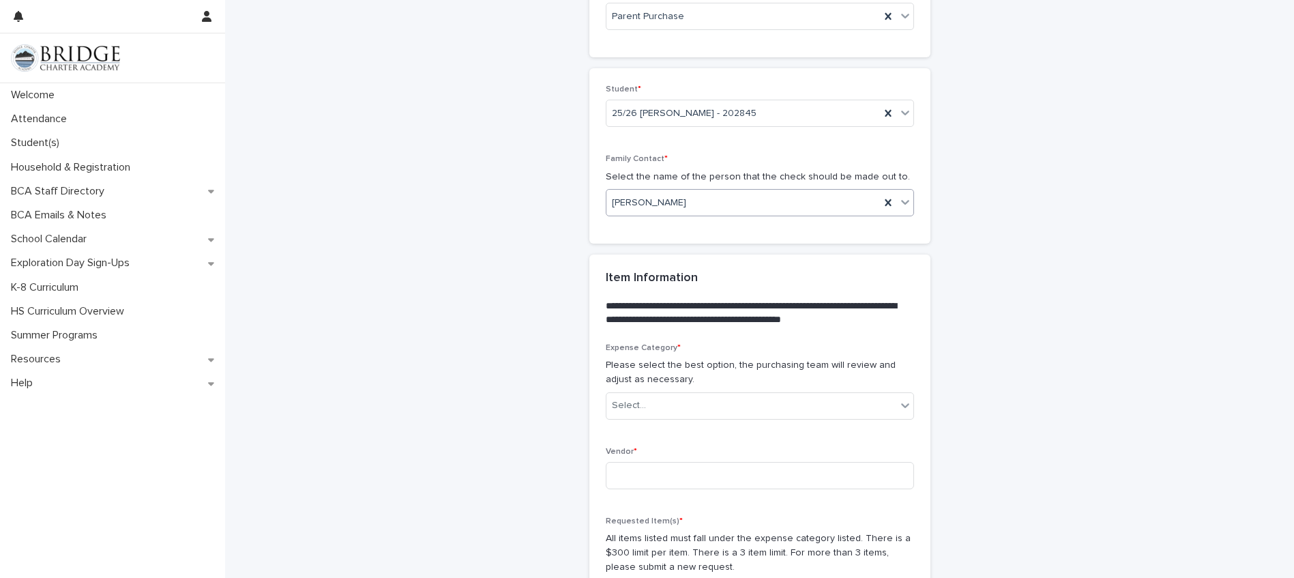
scroll to position [637, 0]
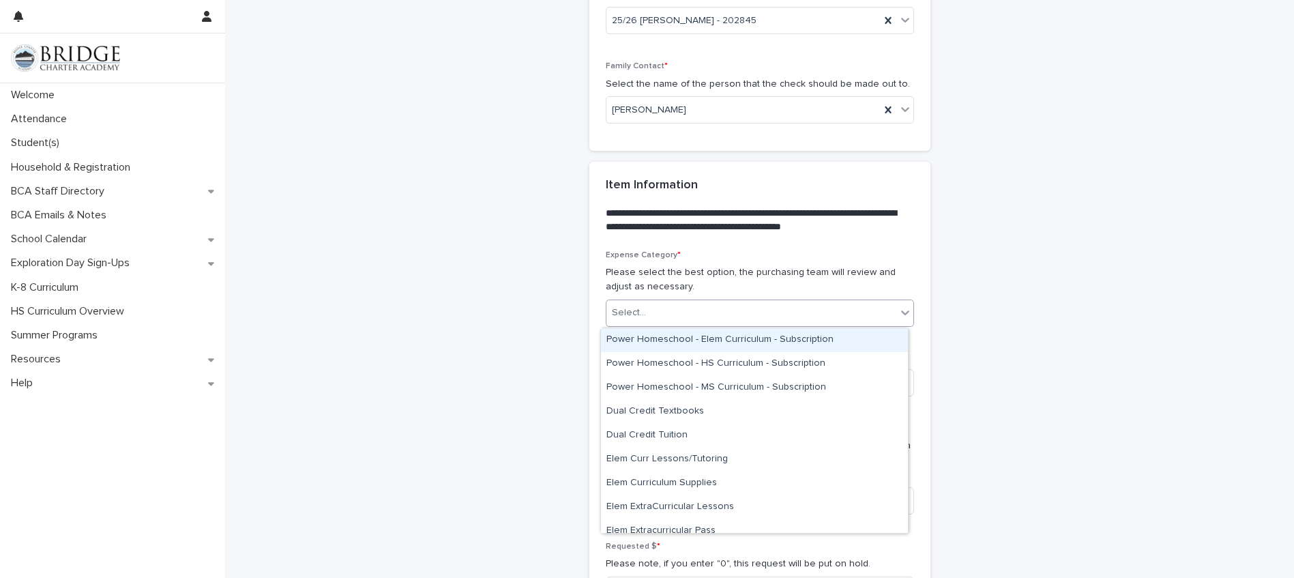
click at [627, 315] on div "Select..." at bounding box center [629, 313] width 34 height 14
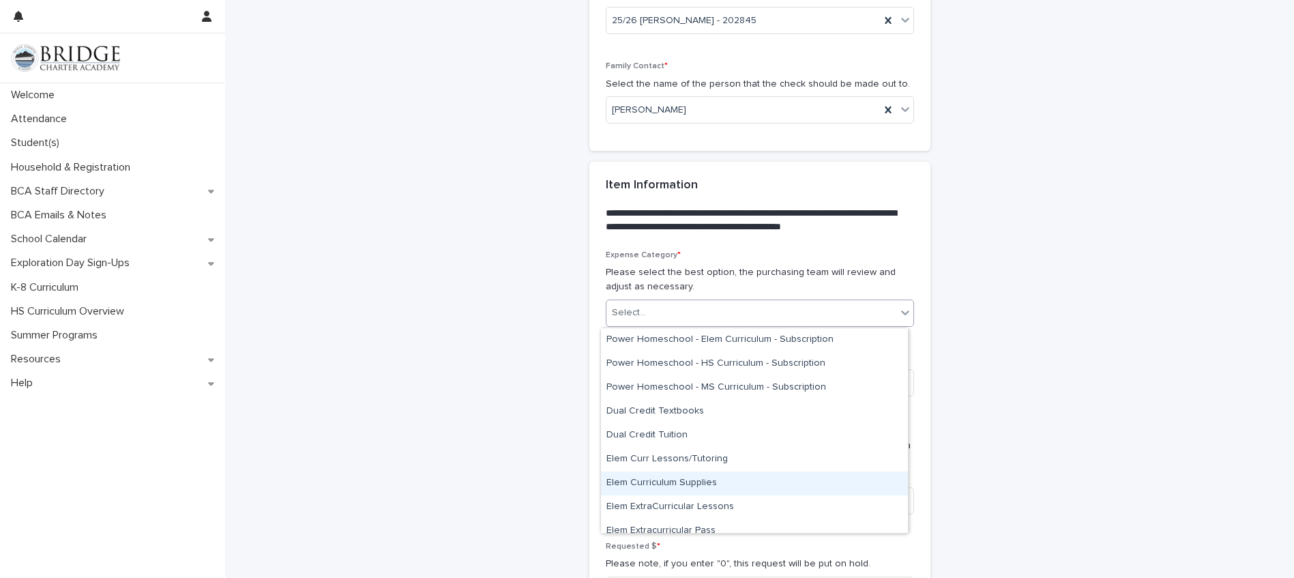
click at [690, 479] on div "Elem Curriculum Supplies" at bounding box center [754, 483] width 307 height 24
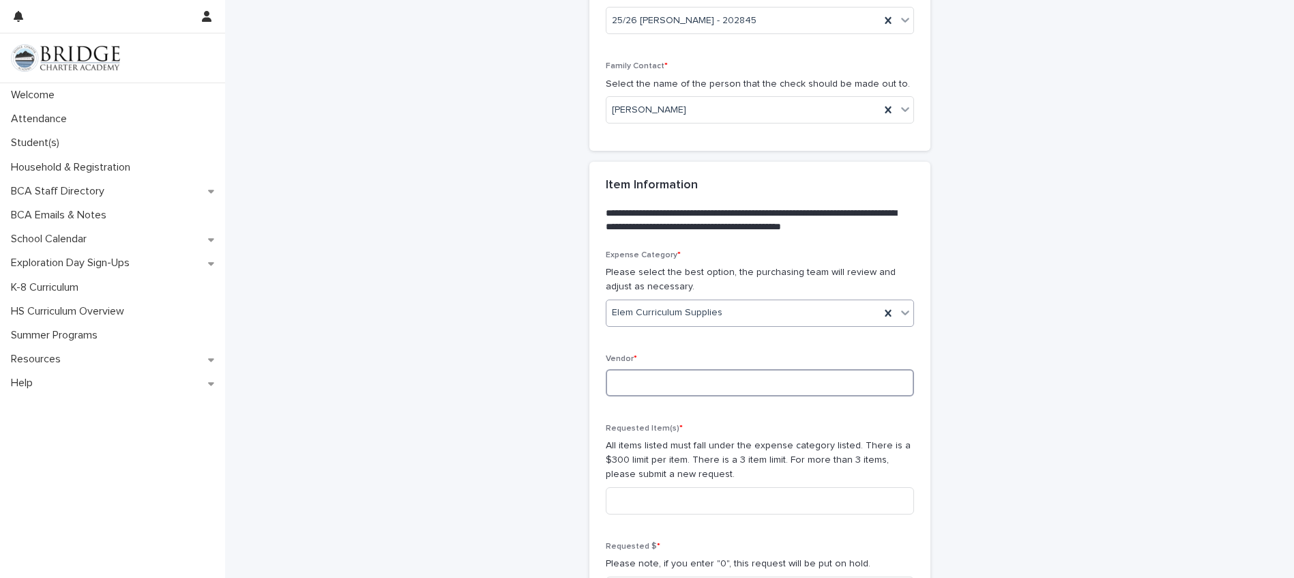
click at [651, 388] on input at bounding box center [760, 382] width 308 height 27
type input "****"
click at [655, 488] on input at bounding box center [760, 500] width 308 height 27
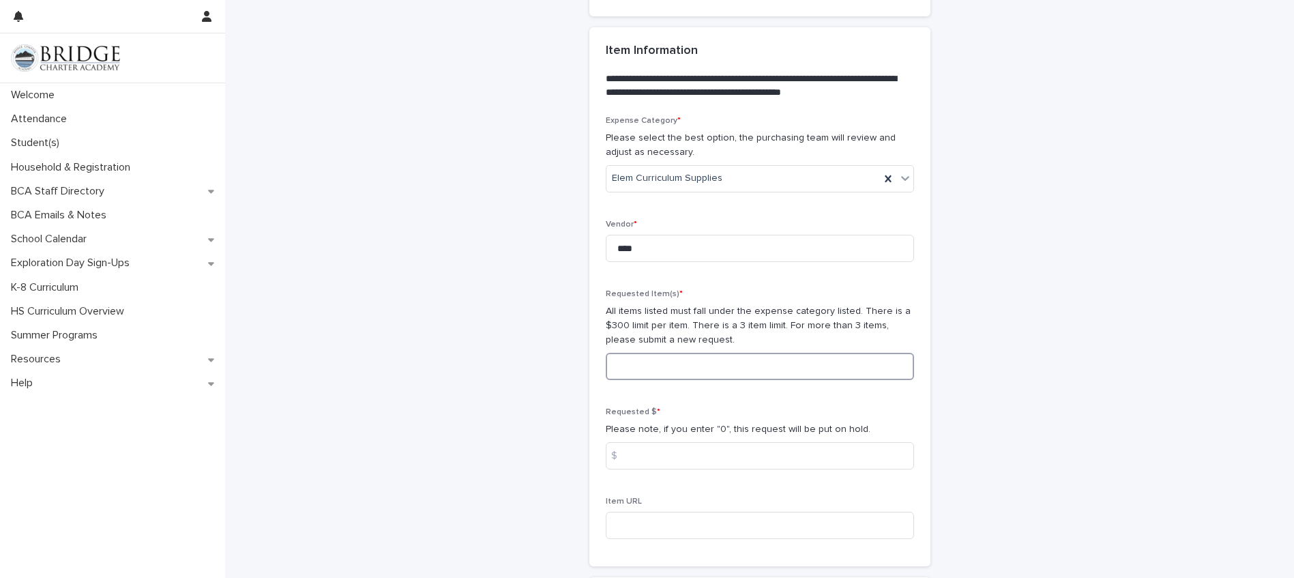
scroll to position [796, 0]
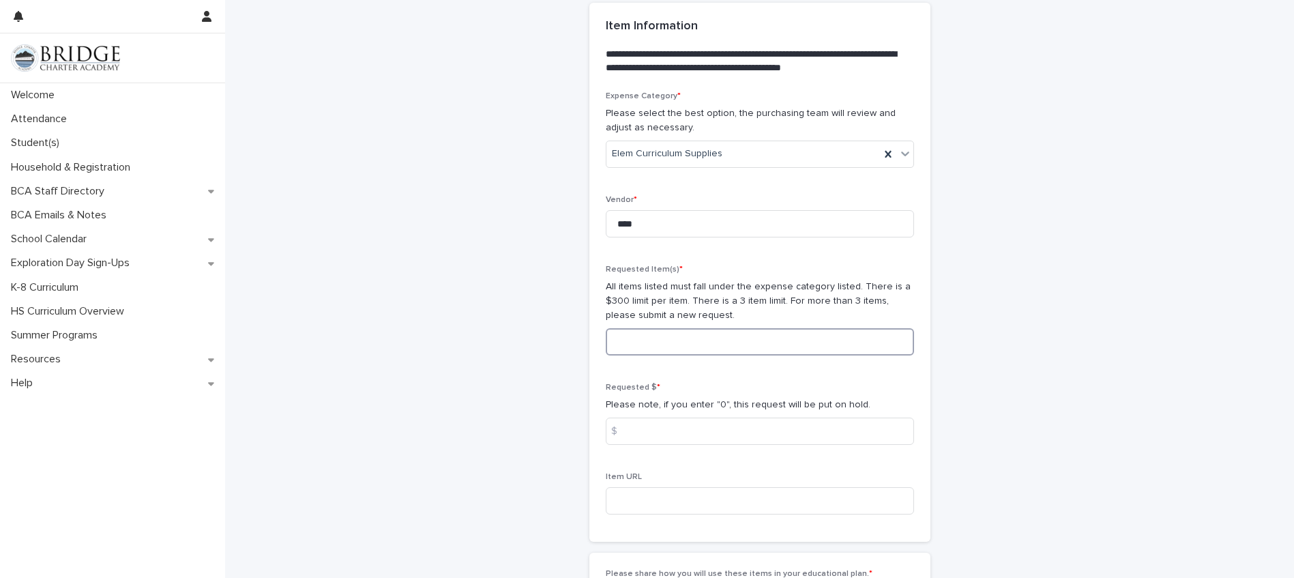
click at [733, 332] on input at bounding box center [760, 341] width 308 height 27
type input "*"
type input "**********"
click at [686, 430] on input at bounding box center [760, 430] width 308 height 27
type input "*"
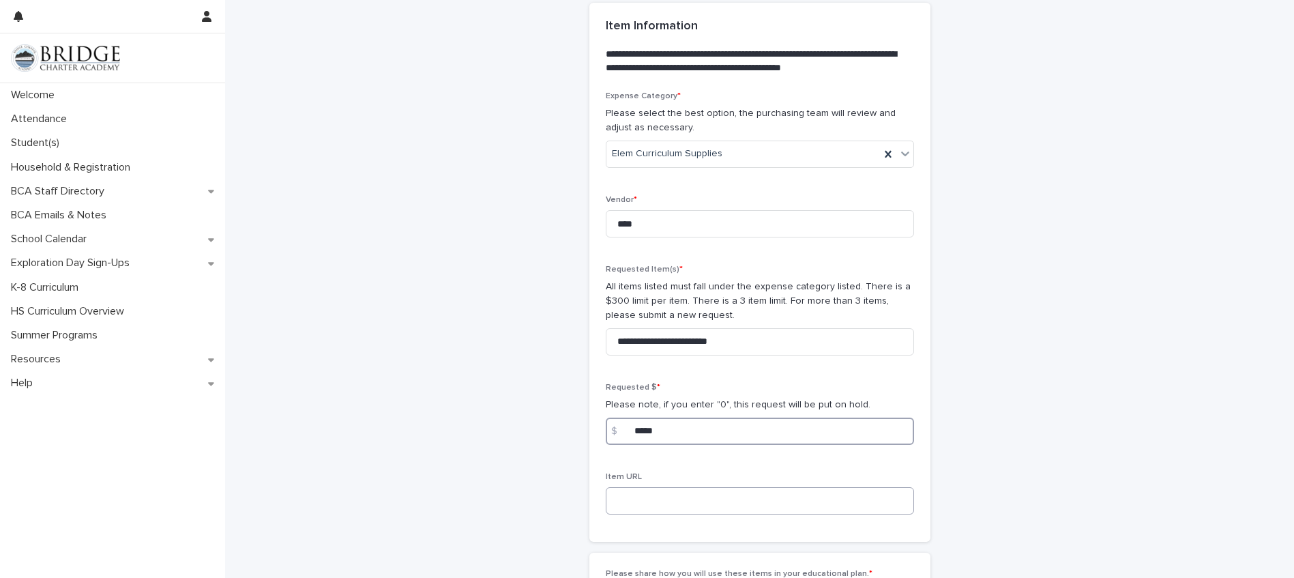
type input "*****"
click at [686, 495] on input at bounding box center [760, 500] width 308 height 27
type input "*"
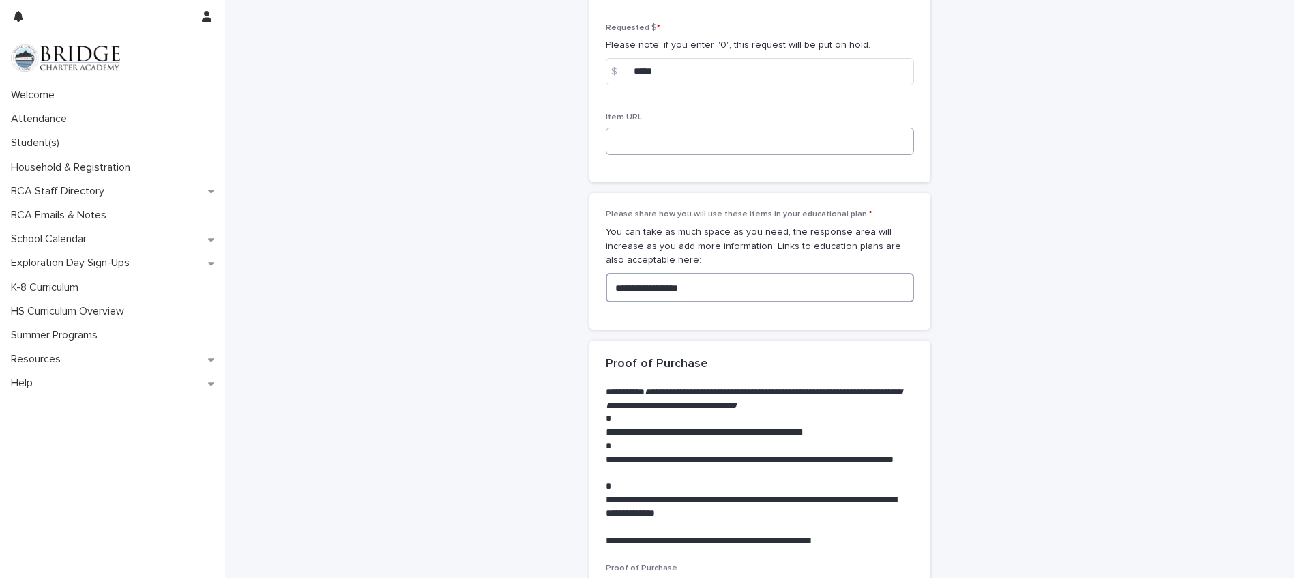
type textarea "**********"
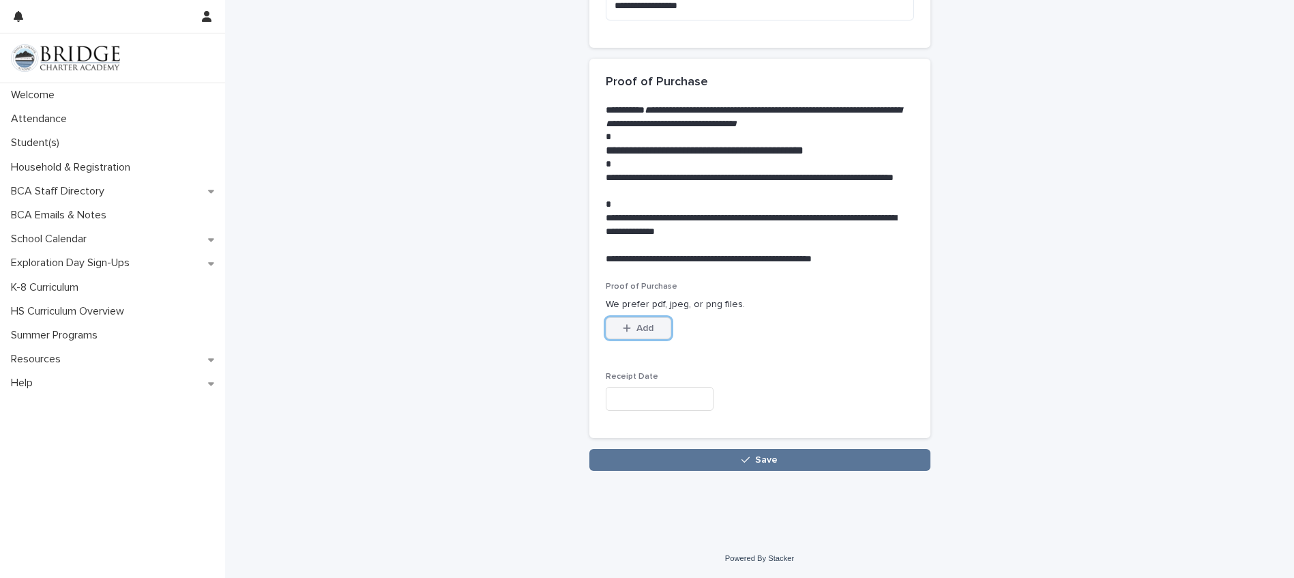
click at [644, 332] on span "Add" at bounding box center [644, 328] width 17 height 10
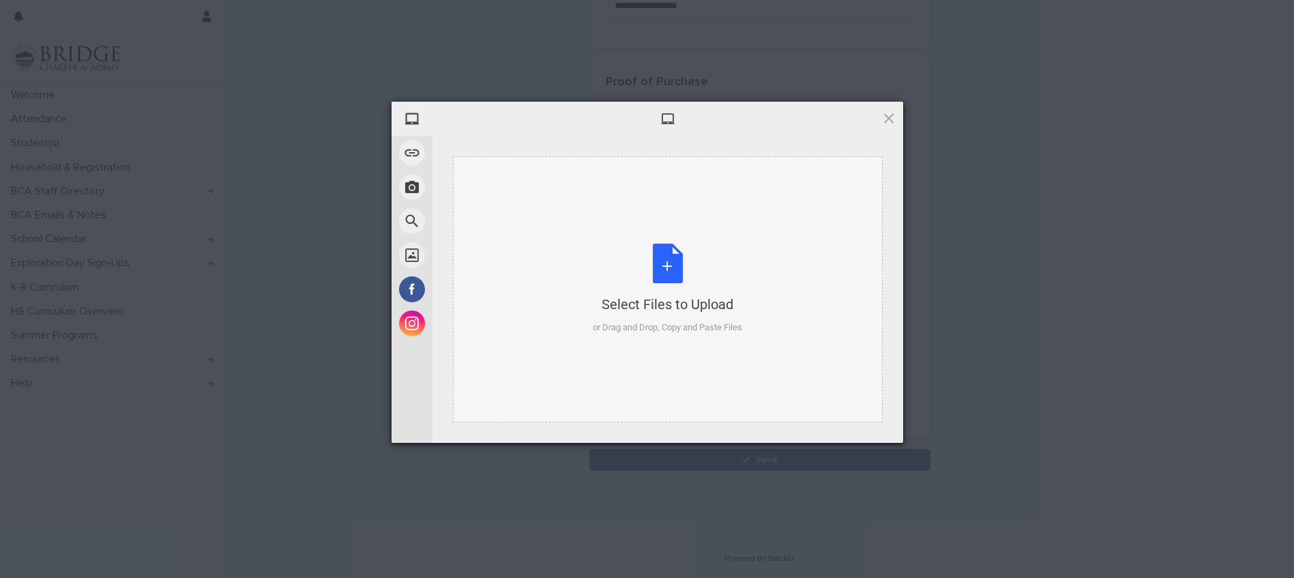
click at [669, 267] on div "Select Files to Upload or Drag and Drop, Copy and Paste Files" at bounding box center [667, 289] width 149 height 91
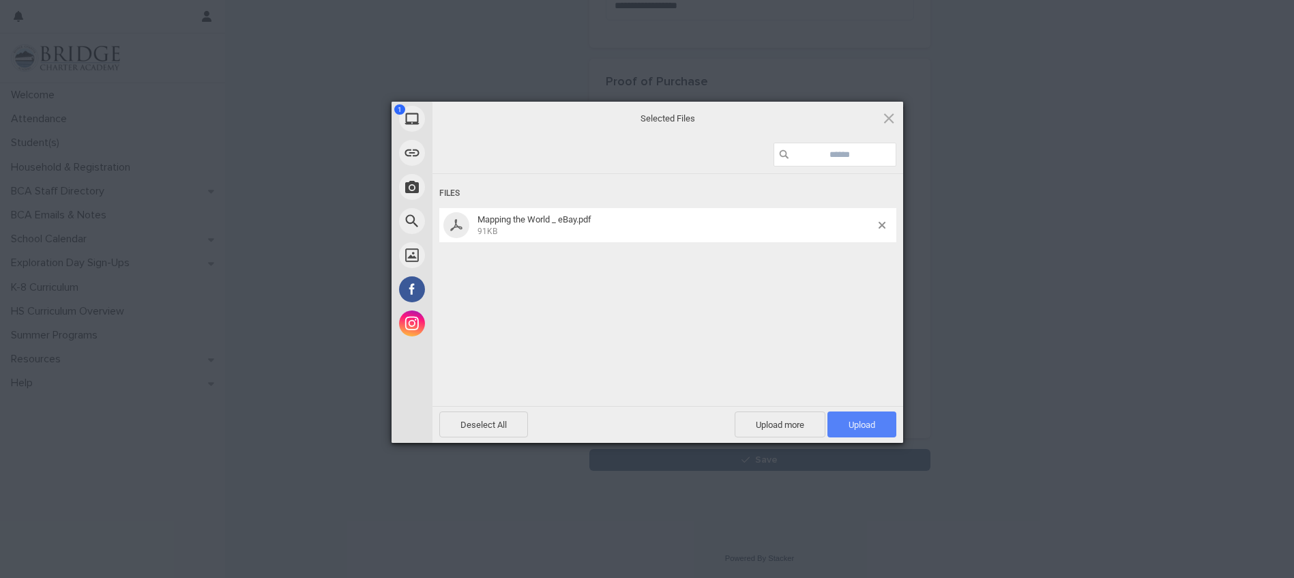
click at [872, 429] on span "Upload 1" at bounding box center [862, 425] width 27 height 10
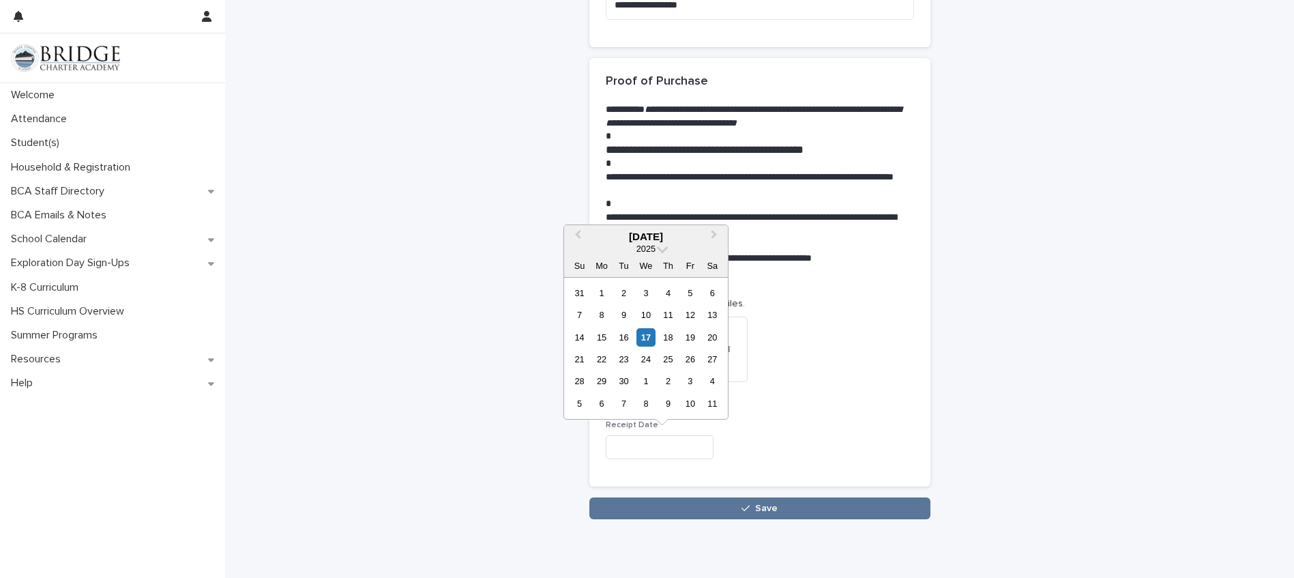
click at [628, 439] on input "text" at bounding box center [660, 447] width 108 height 24
click at [578, 235] on span "Previous Month" at bounding box center [578, 236] width 0 height 18
click at [717, 233] on button "Next Month" at bounding box center [716, 237] width 22 height 22
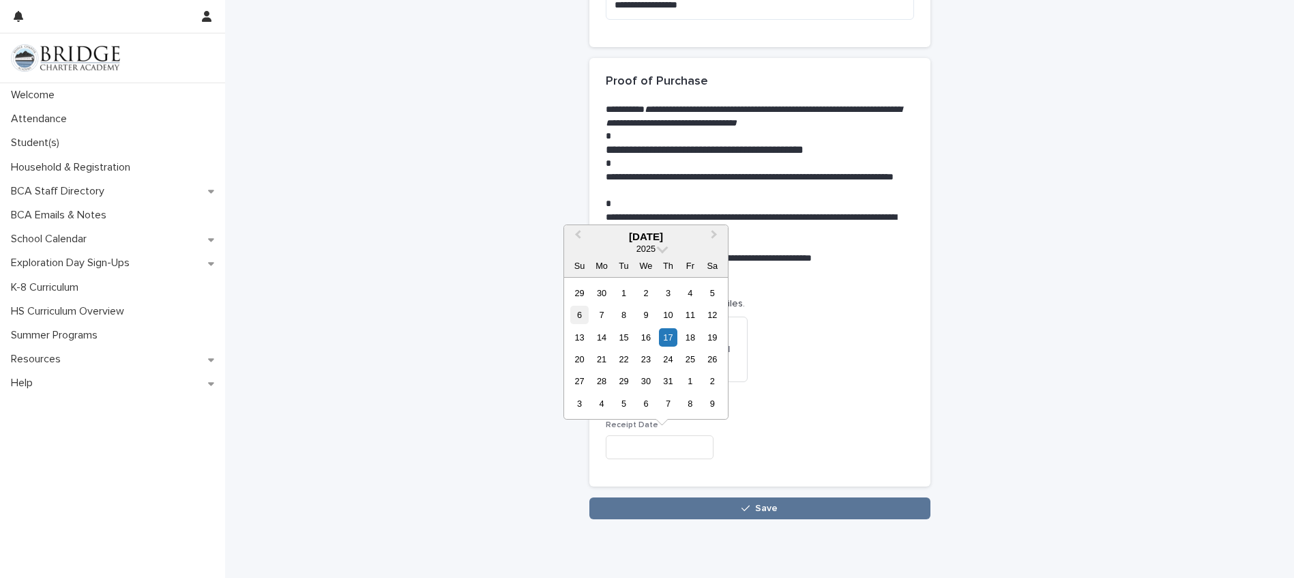
click at [580, 317] on div "6" at bounding box center [579, 315] width 18 height 18
type input "**********"
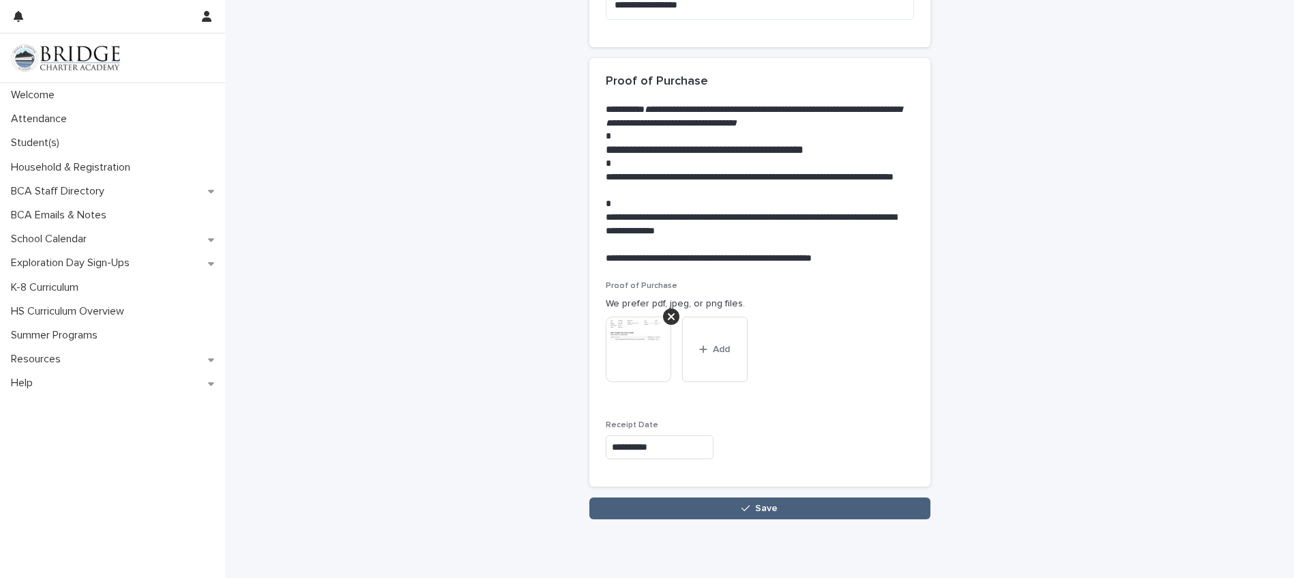
click at [743, 513] on icon "button" at bounding box center [746, 508] width 8 height 10
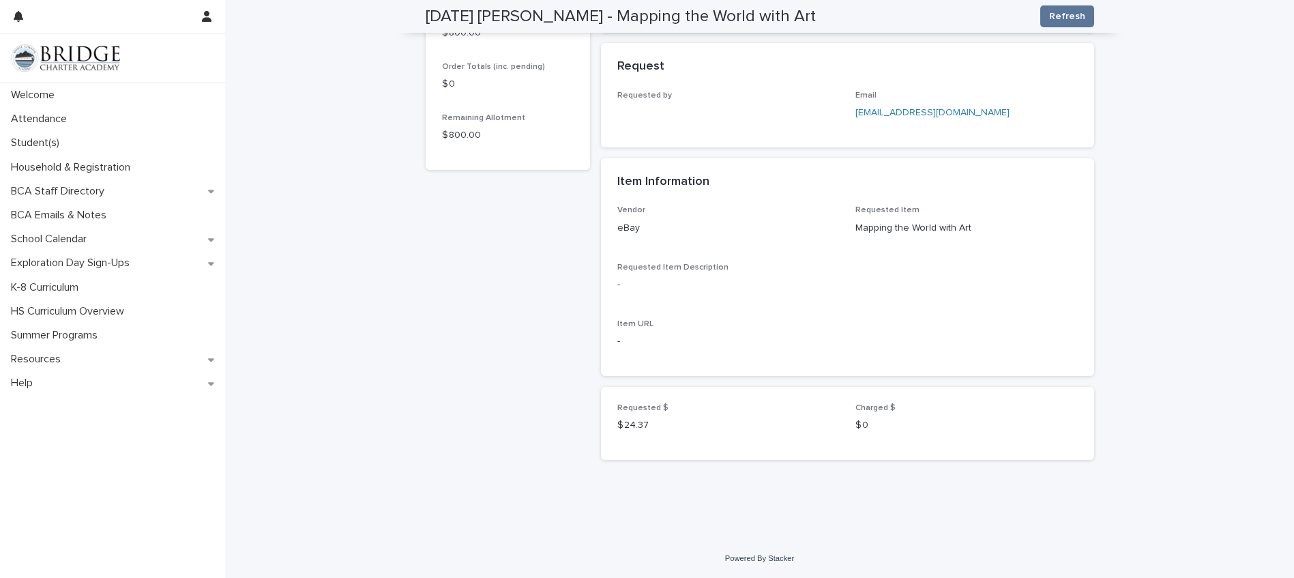
scroll to position [409, 0]
click at [477, 203] on div "[DATE] [PERSON_NAME] - Mapping the World with Art Student 25/26 [PERSON_NAME] -…" at bounding box center [508, 64] width 164 height 813
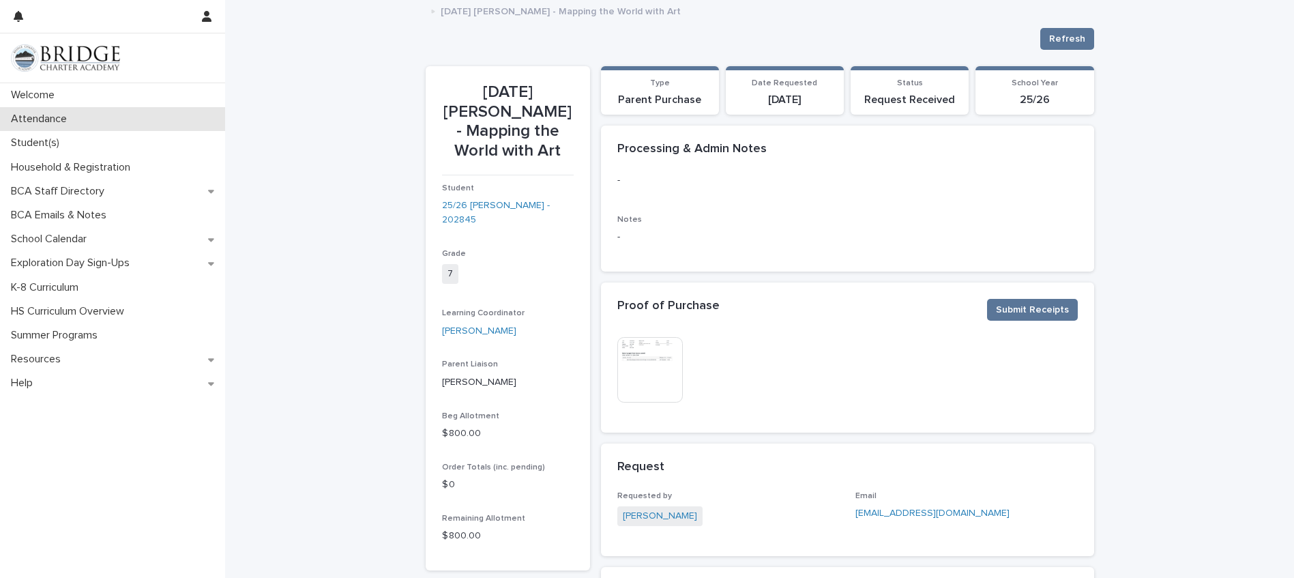
click at [63, 118] on p "Attendance" at bounding box center [41, 119] width 72 height 13
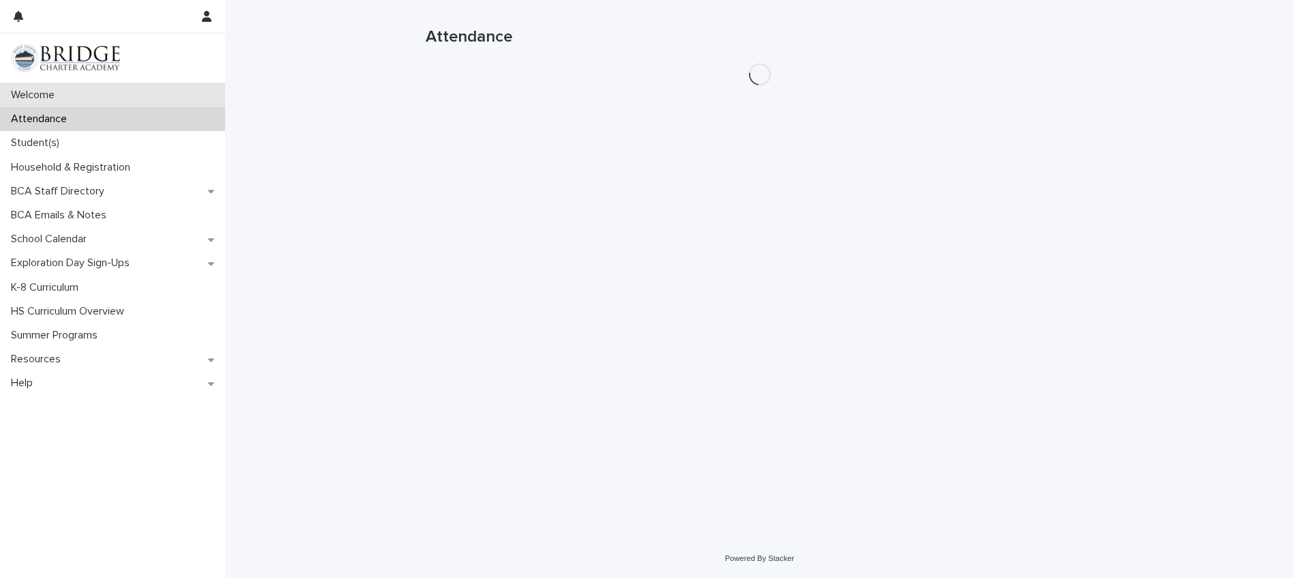
click at [76, 86] on div "Welcome" at bounding box center [112, 95] width 225 height 24
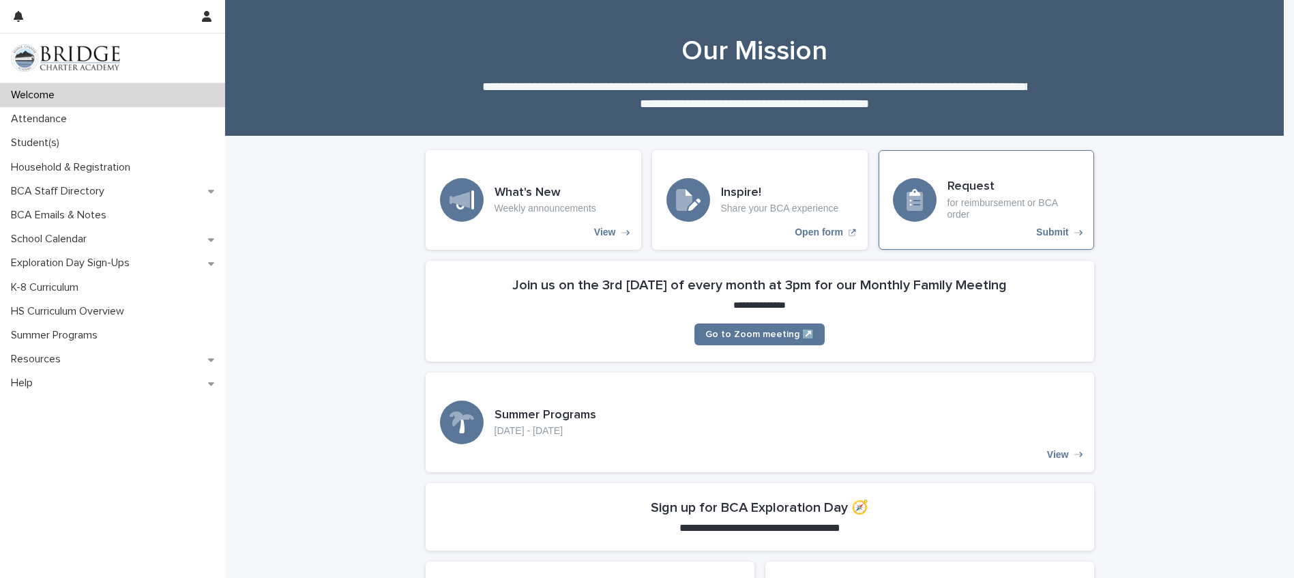
click at [956, 184] on h3 "Request" at bounding box center [1014, 186] width 132 height 15
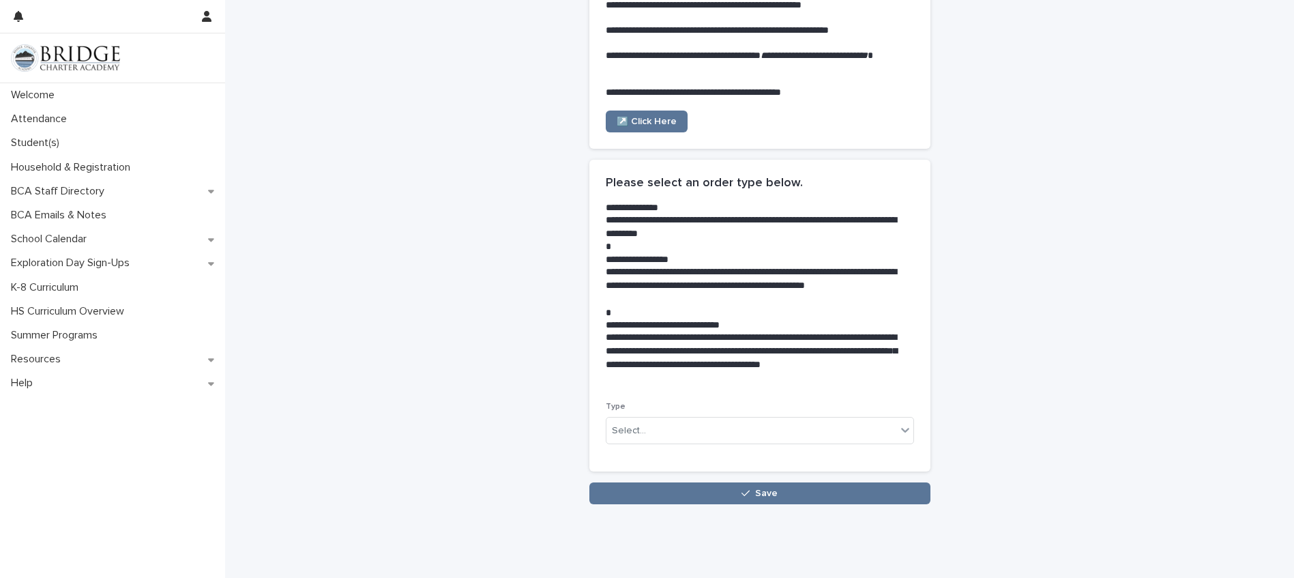
scroll to position [164, 0]
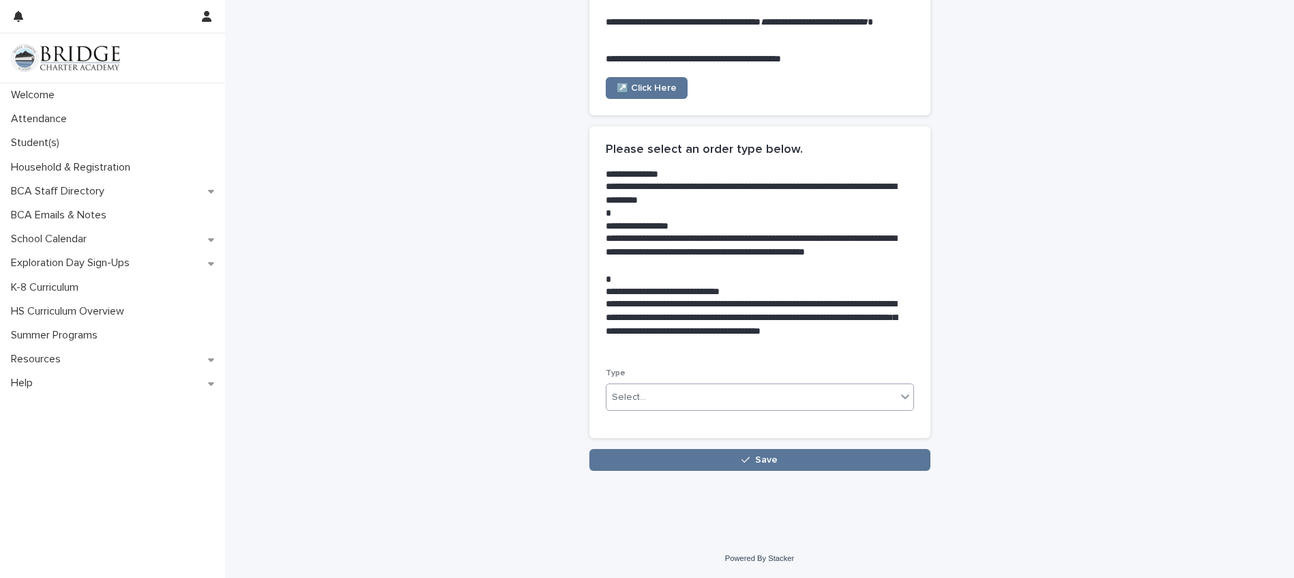
click at [684, 400] on div "Select..." at bounding box center [751, 397] width 290 height 23
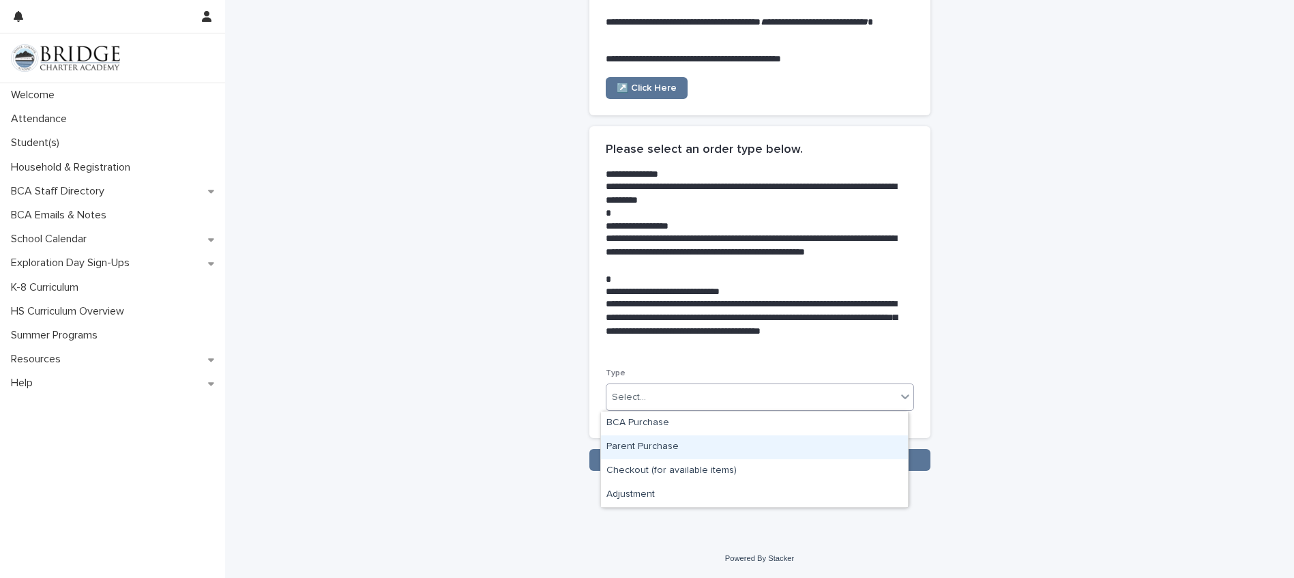
click at [661, 449] on div "Parent Purchase" at bounding box center [754, 447] width 307 height 24
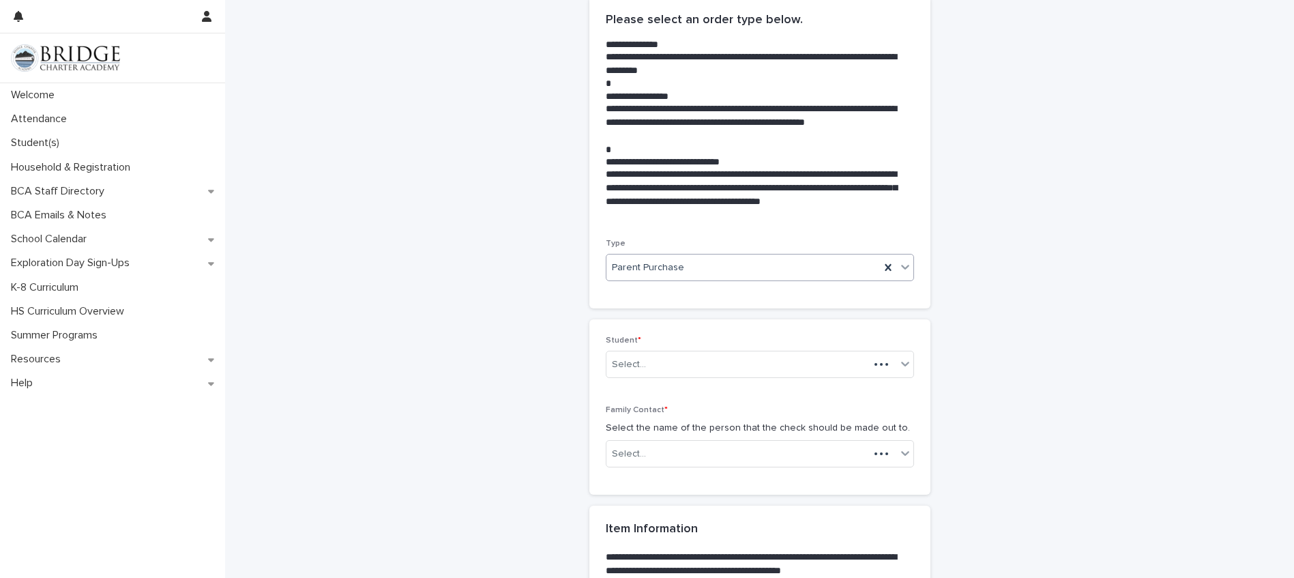
scroll to position [324, 0]
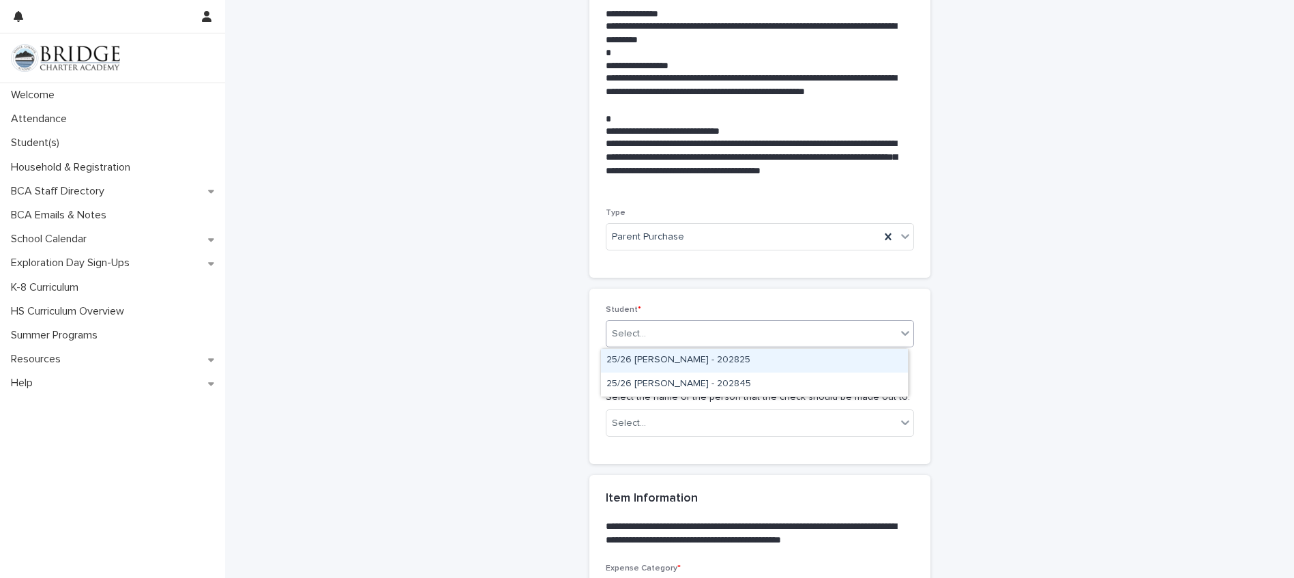
click at [664, 337] on div "Select..." at bounding box center [751, 334] width 290 height 23
drag, startPoint x: 661, startPoint y: 372, endPoint x: 651, endPoint y: 372, distance: 9.6
click at [667, 359] on div "25/26 [PERSON_NAME] - 202825" at bounding box center [754, 361] width 307 height 24
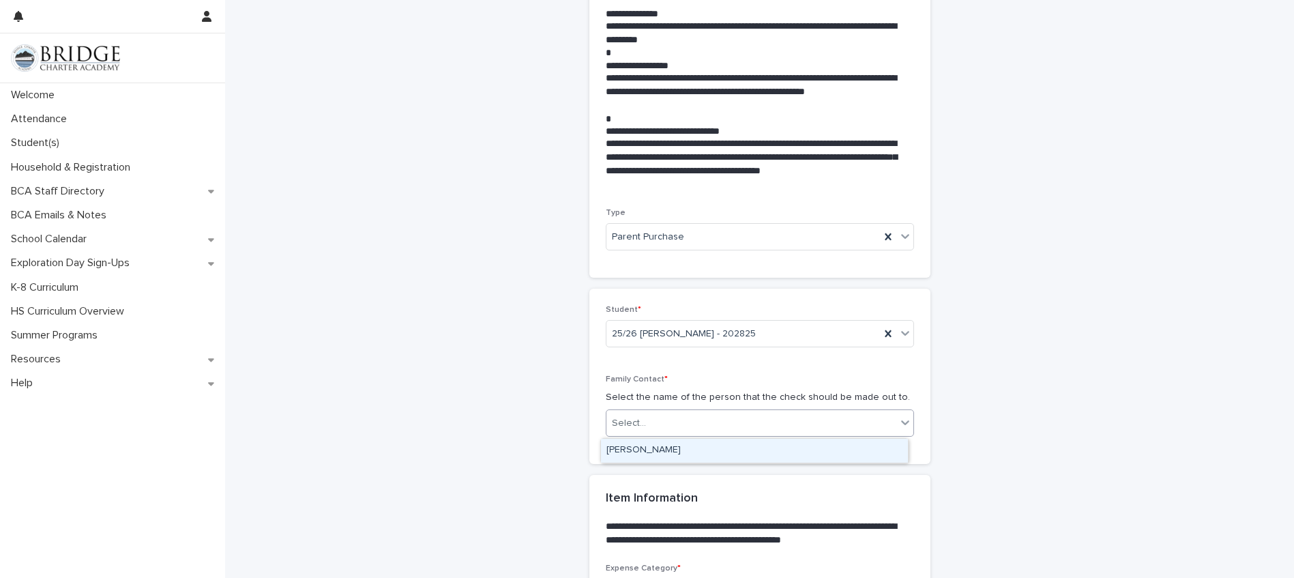
click at [655, 419] on div "Select..." at bounding box center [751, 423] width 290 height 23
click at [639, 443] on div "[PERSON_NAME]" at bounding box center [754, 451] width 307 height 24
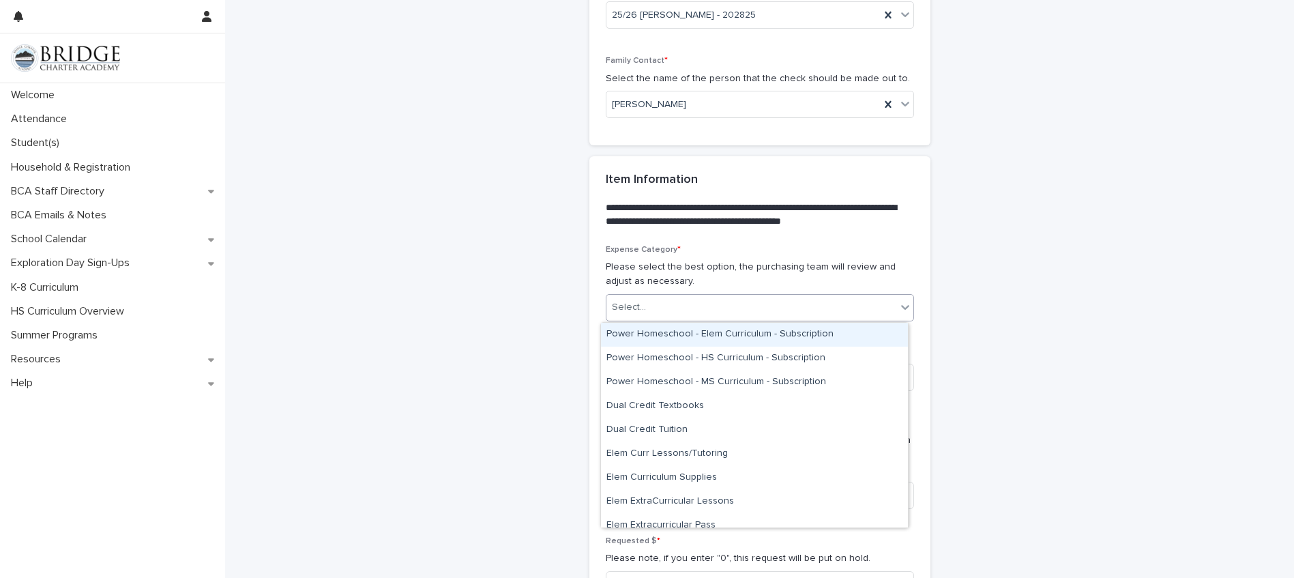
click at [668, 302] on div "Select..." at bounding box center [751, 307] width 290 height 23
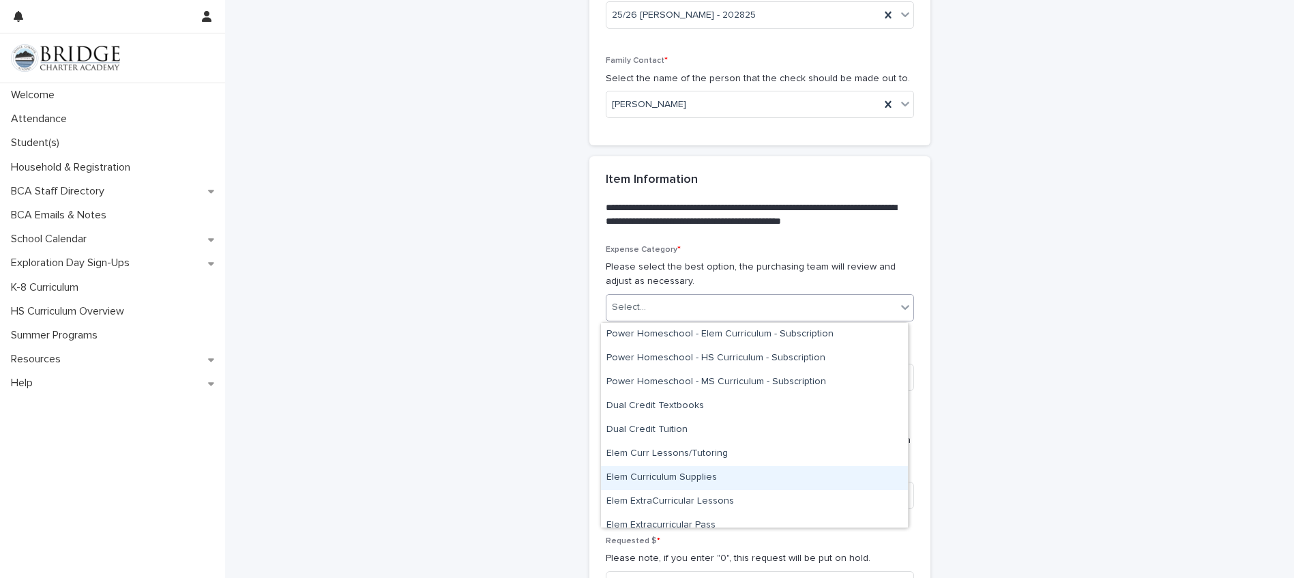
click at [688, 482] on div "Elem Curriculum Supplies" at bounding box center [754, 478] width 307 height 24
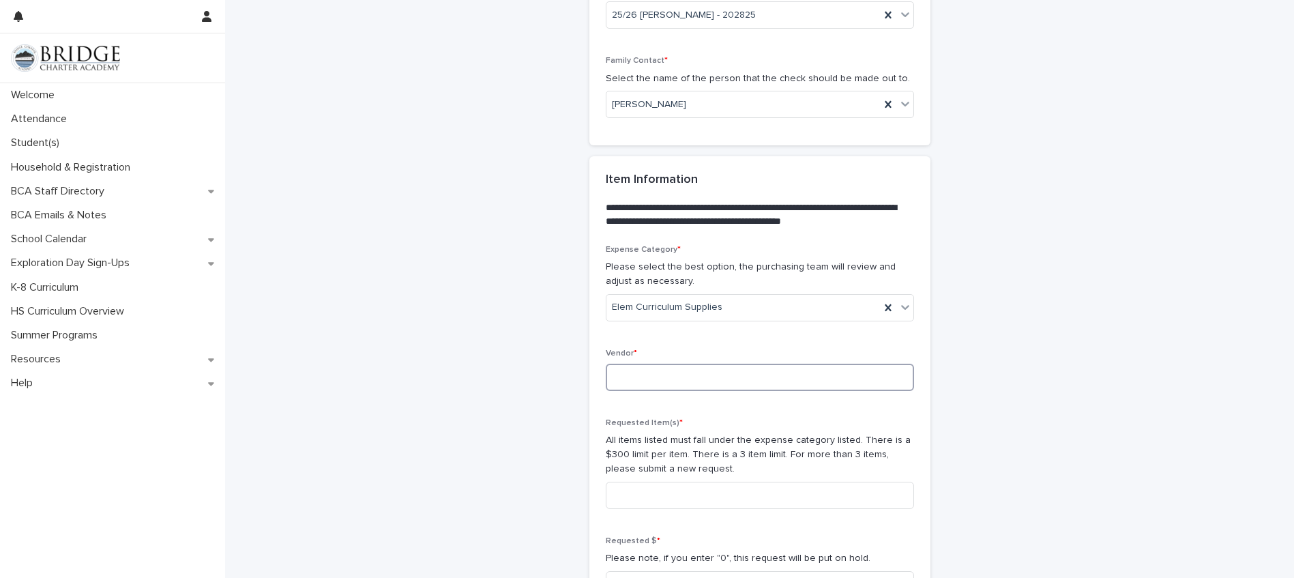
click at [641, 382] on input at bounding box center [760, 377] width 308 height 27
type input "******"
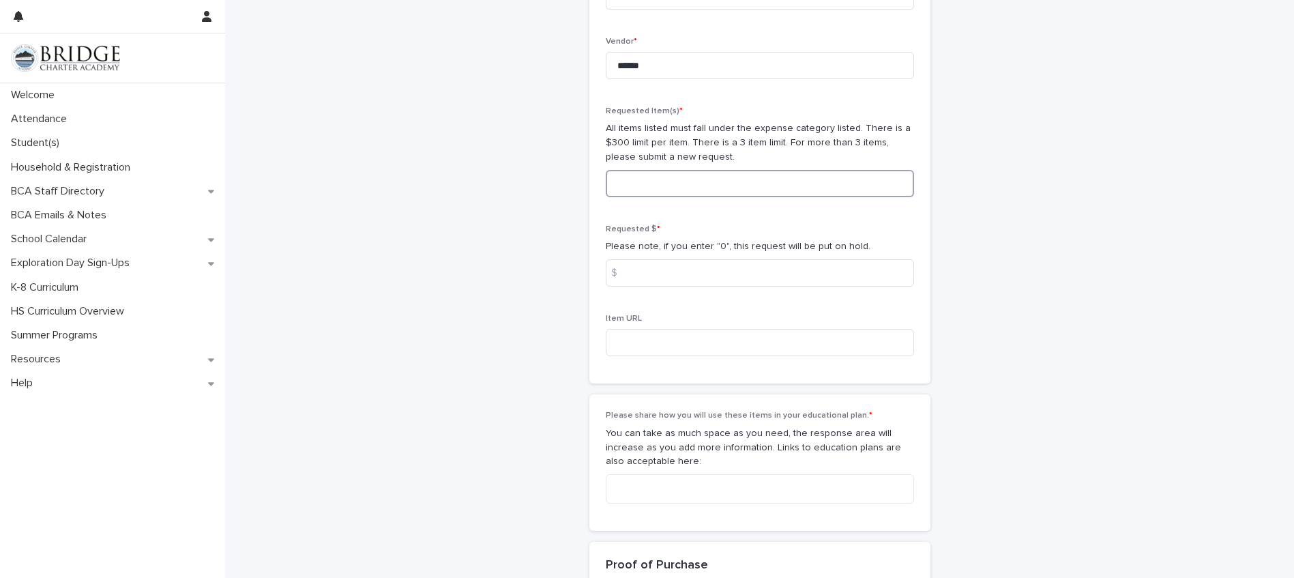
scroll to position [960, 0]
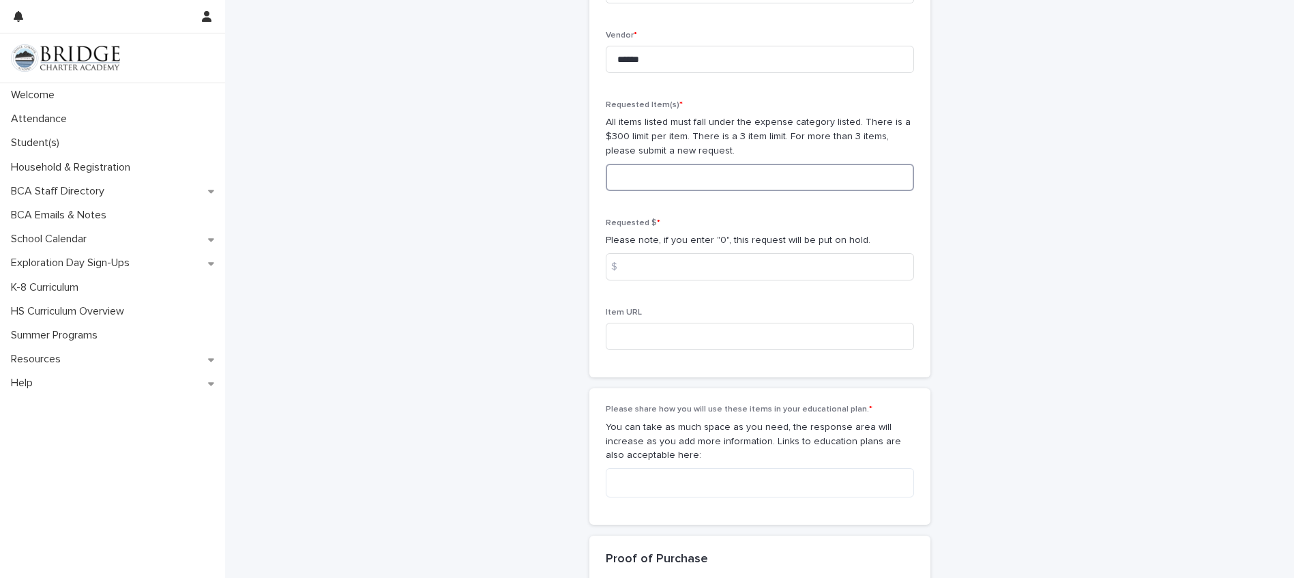
click at [664, 181] on input at bounding box center [760, 177] width 308 height 27
click at [728, 184] on input at bounding box center [760, 177] width 308 height 27
type input "**********"
click at [651, 276] on input at bounding box center [760, 266] width 308 height 27
type input "*****"
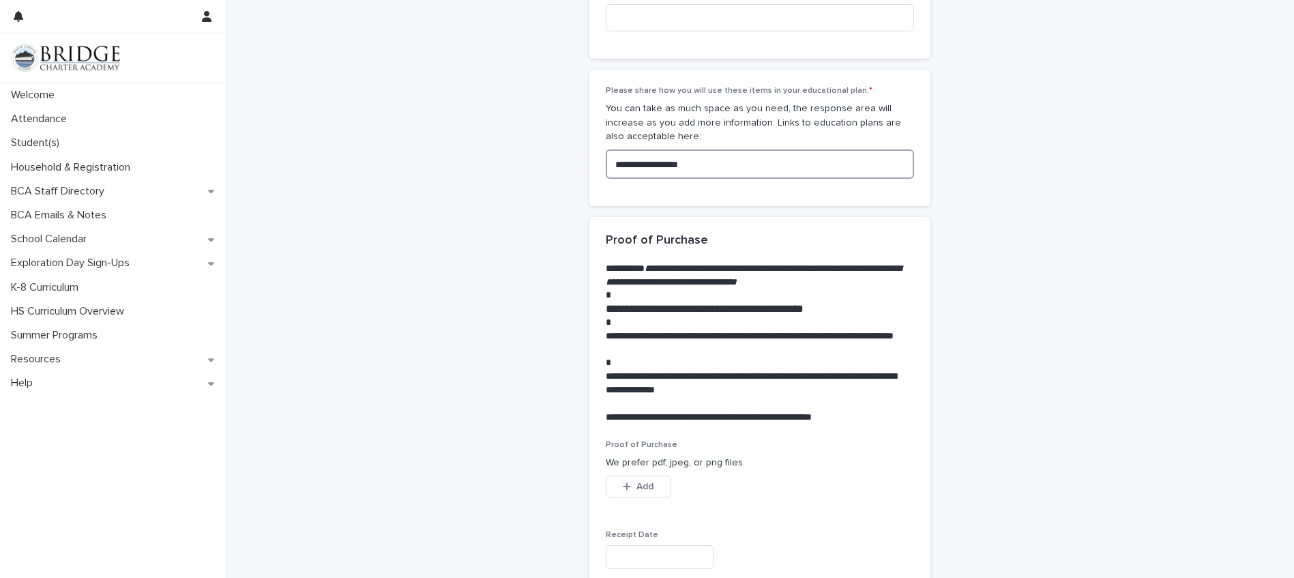
scroll to position [1438, 0]
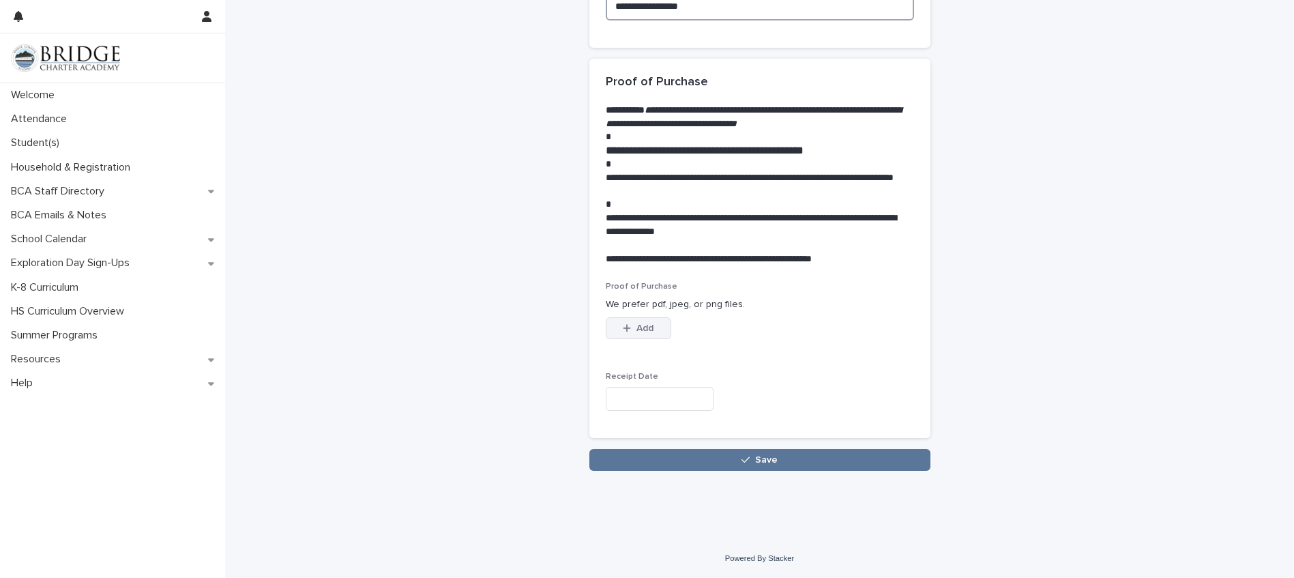
type textarea "**********"
click at [649, 329] on button "Add" at bounding box center [638, 328] width 65 height 22
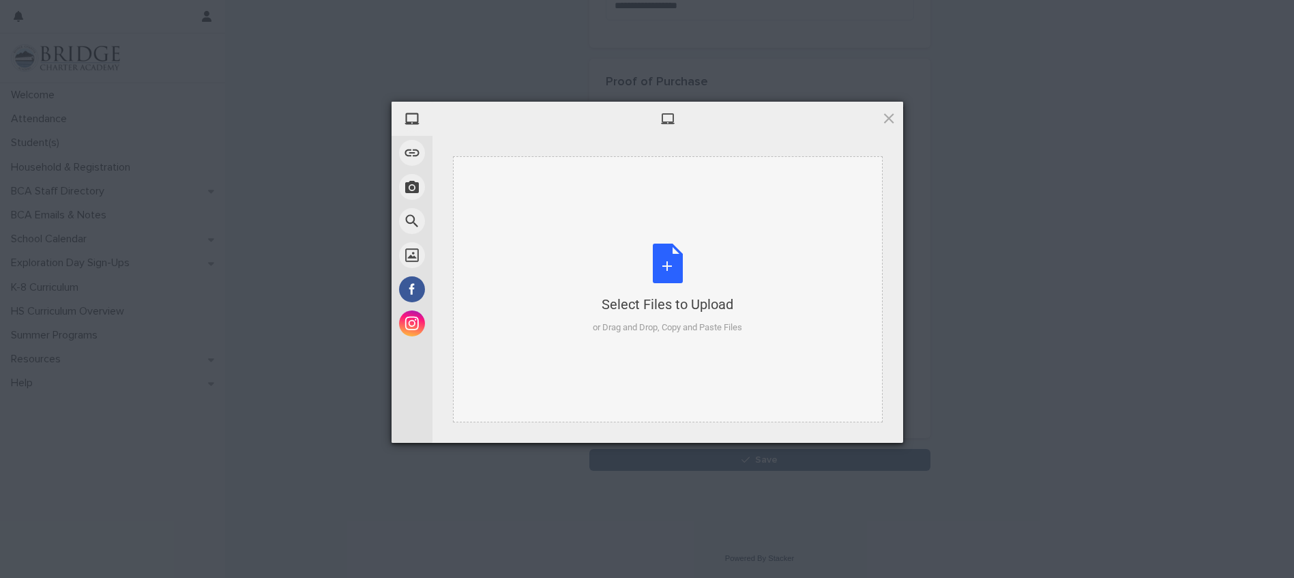
click at [671, 287] on div "Select Files to Upload or Drag and Drop, Copy and Paste Files" at bounding box center [667, 289] width 149 height 91
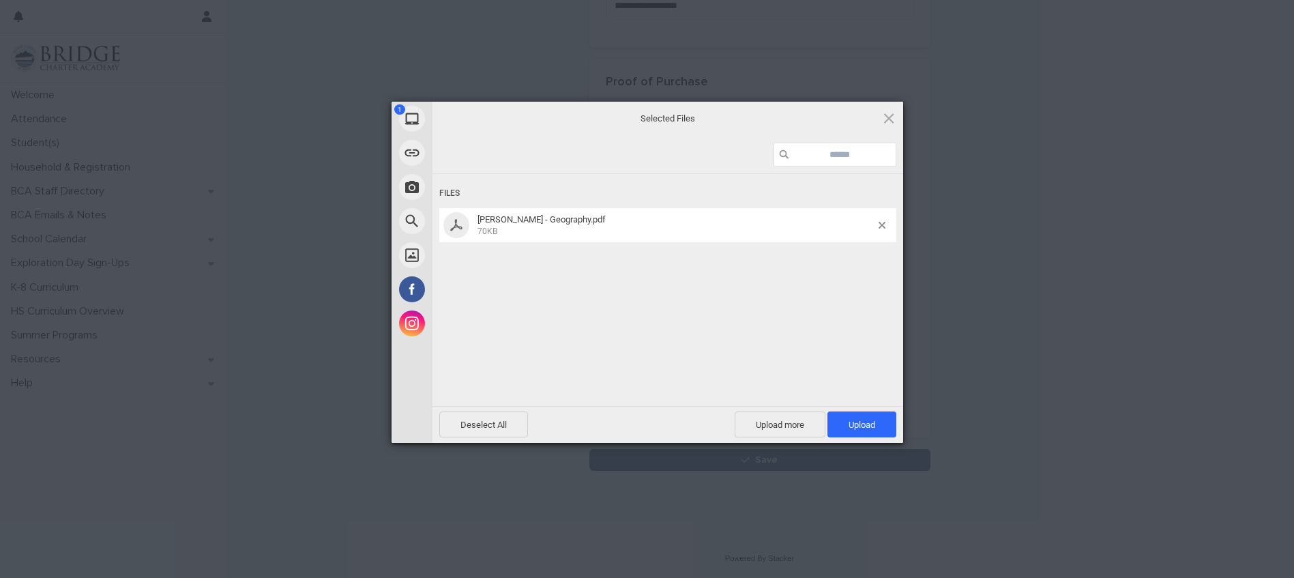
click at [683, 261] on div "Files [PERSON_NAME] - Geography.pdf 70KB" at bounding box center [667, 288] width 471 height 229
click at [849, 422] on span "Upload 1" at bounding box center [862, 425] width 27 height 10
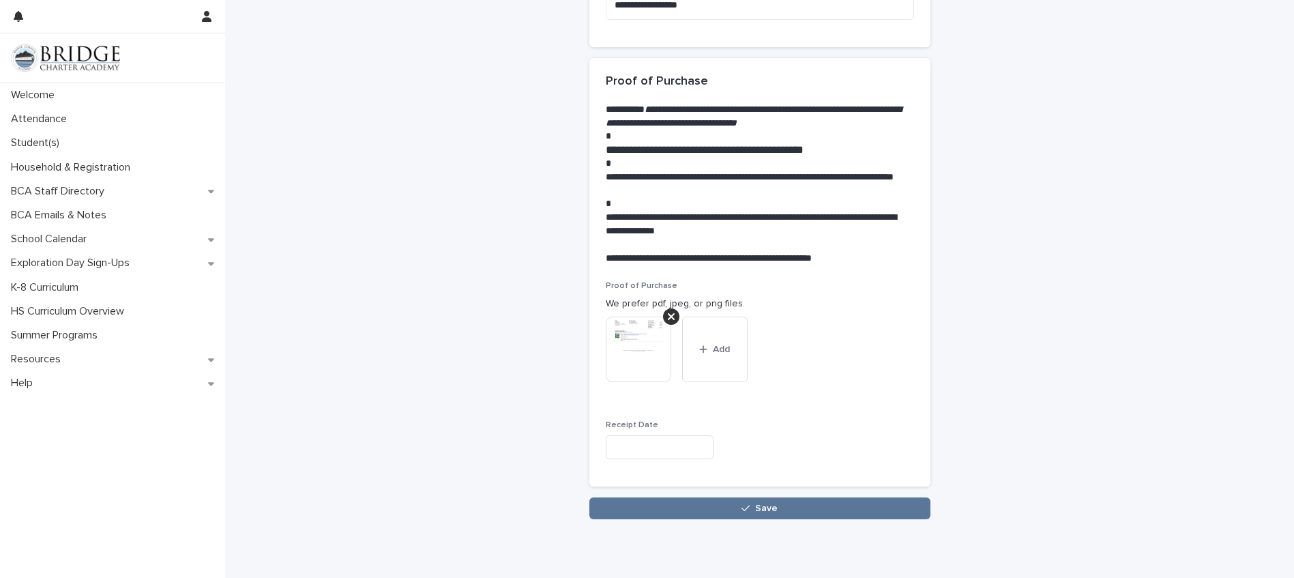
click at [642, 458] on input "text" at bounding box center [660, 447] width 108 height 24
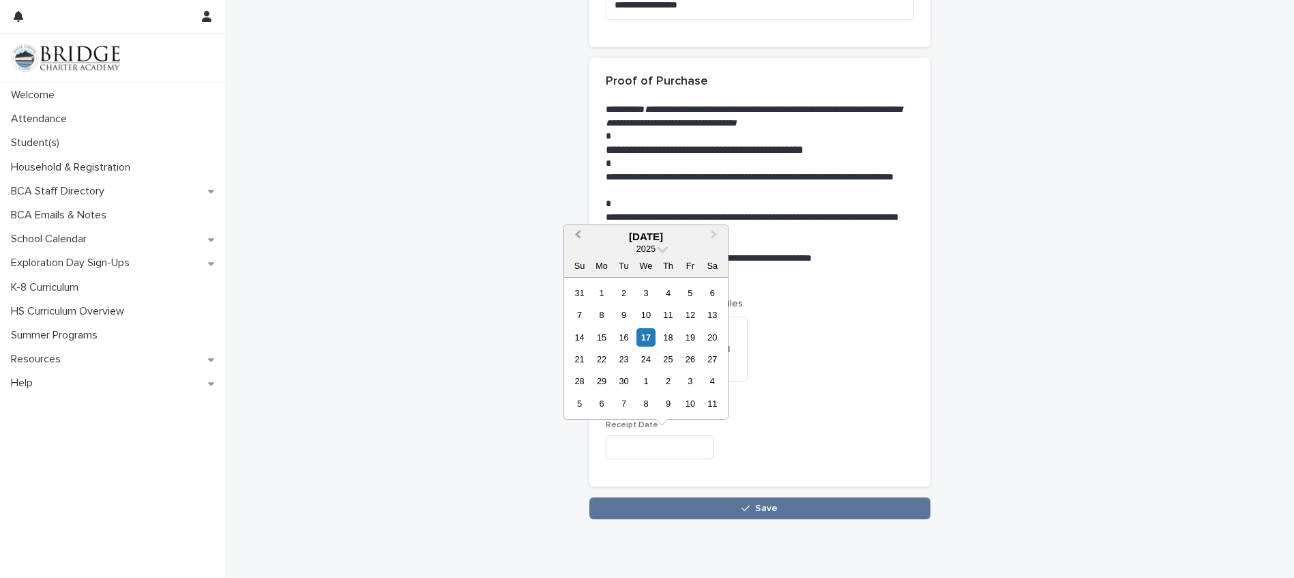
click at [576, 237] on button "Previous Month" at bounding box center [577, 237] width 22 height 22
click at [647, 379] on div "27" at bounding box center [645, 381] width 18 height 18
type input "**********"
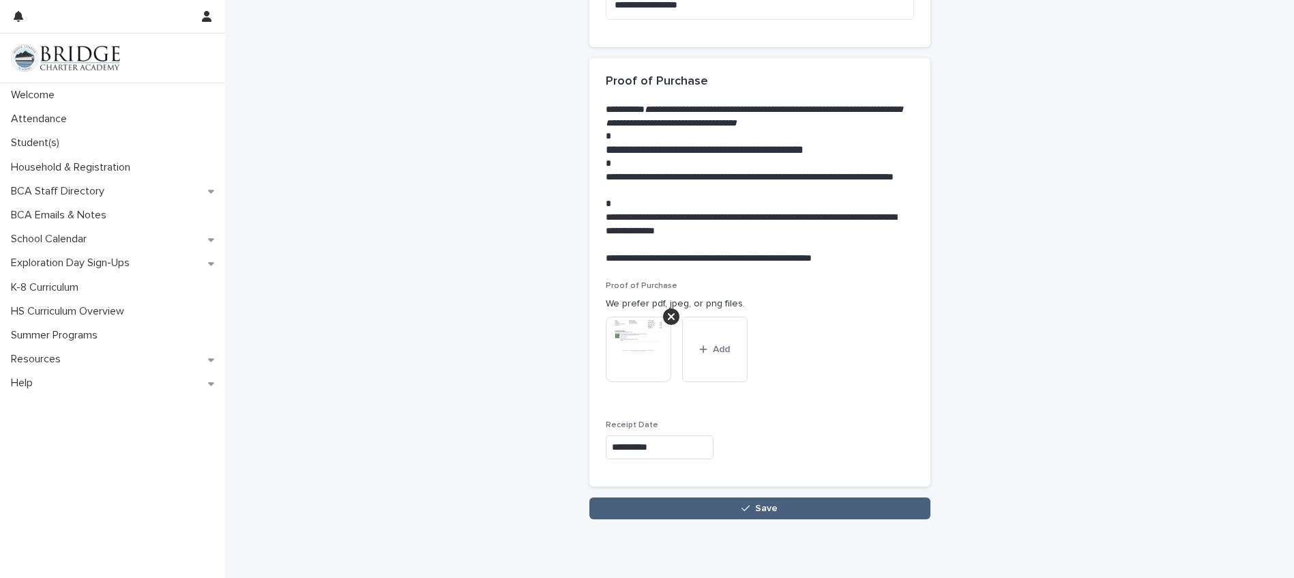
click at [736, 507] on button "Save" at bounding box center [759, 508] width 341 height 22
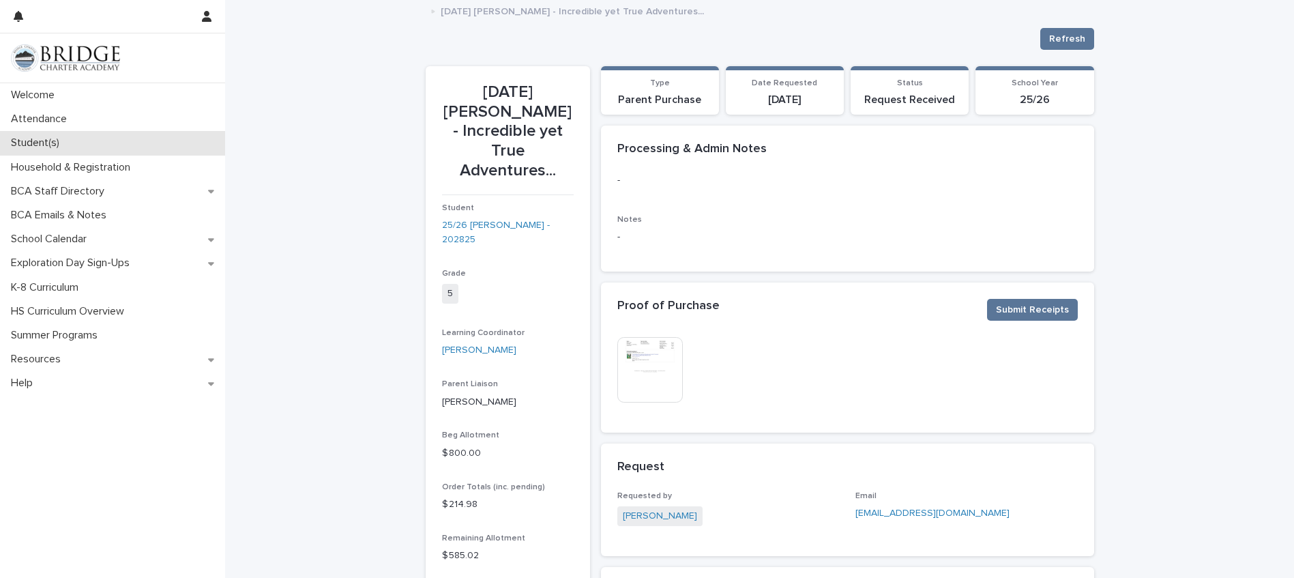
click at [23, 150] on div "Student(s)" at bounding box center [112, 143] width 225 height 24
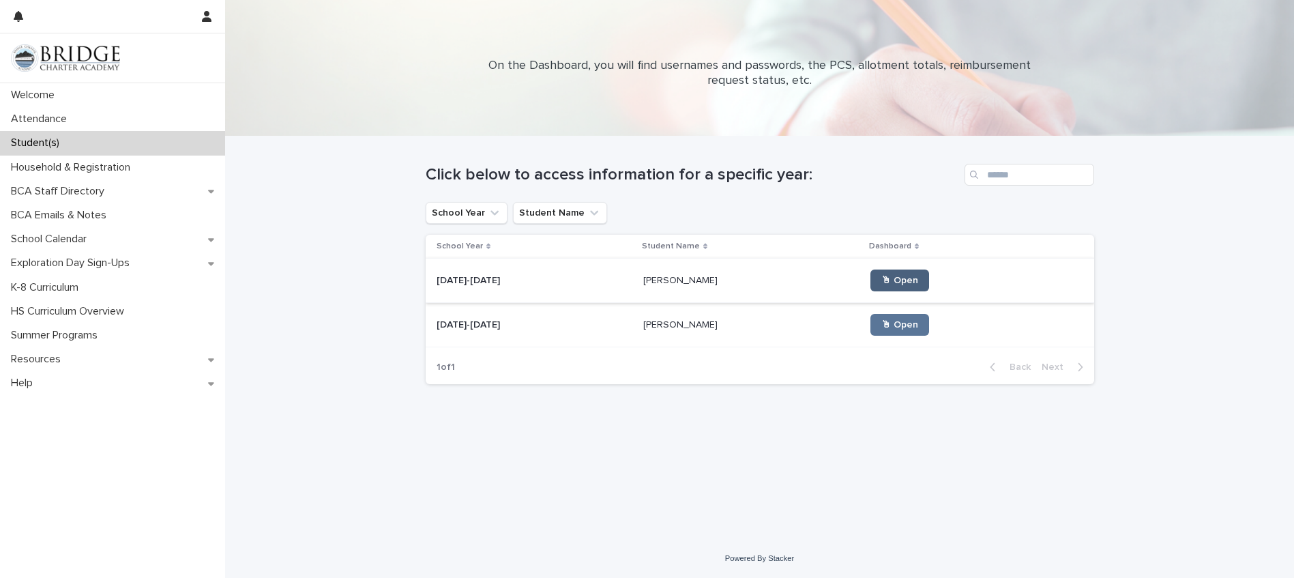
click at [881, 276] on span "🖱 Open" at bounding box center [899, 281] width 37 height 10
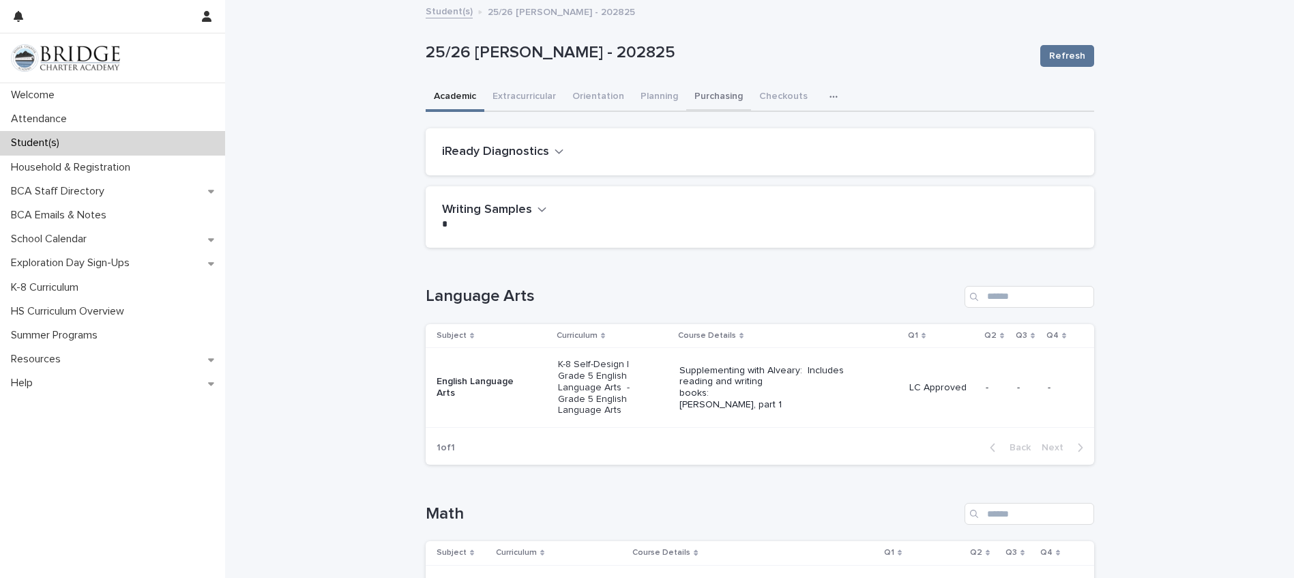
click at [706, 100] on button "Purchasing" at bounding box center [718, 97] width 65 height 29
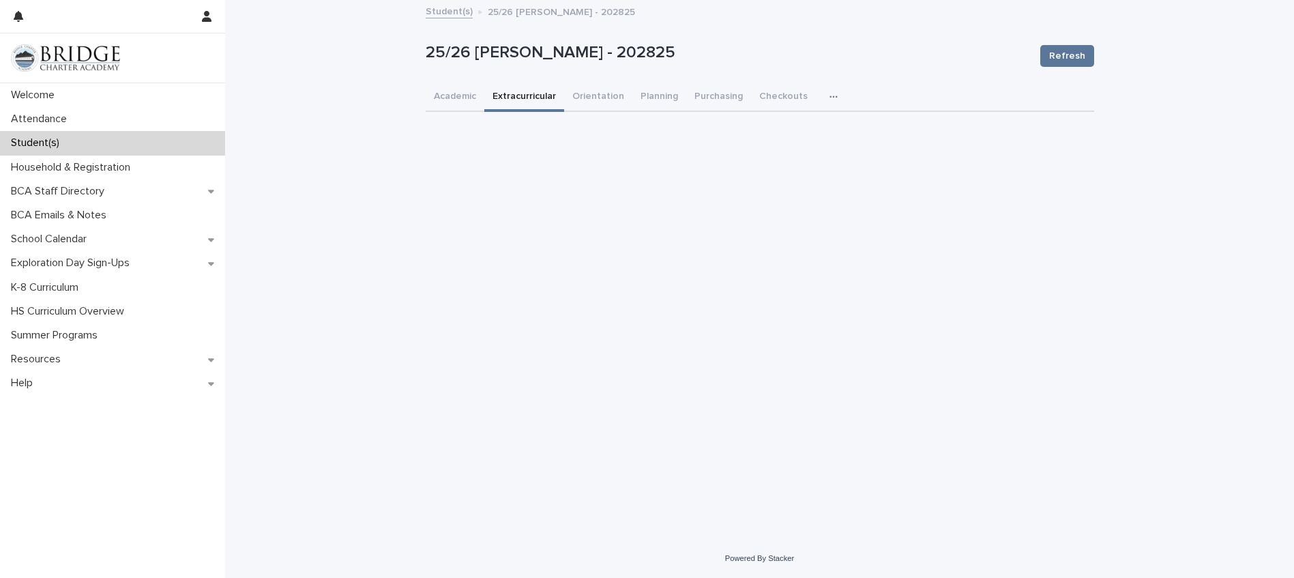
click at [524, 96] on button "Extracurricular" at bounding box center [524, 97] width 80 height 29
click at [709, 87] on button "Purchasing" at bounding box center [718, 97] width 65 height 29
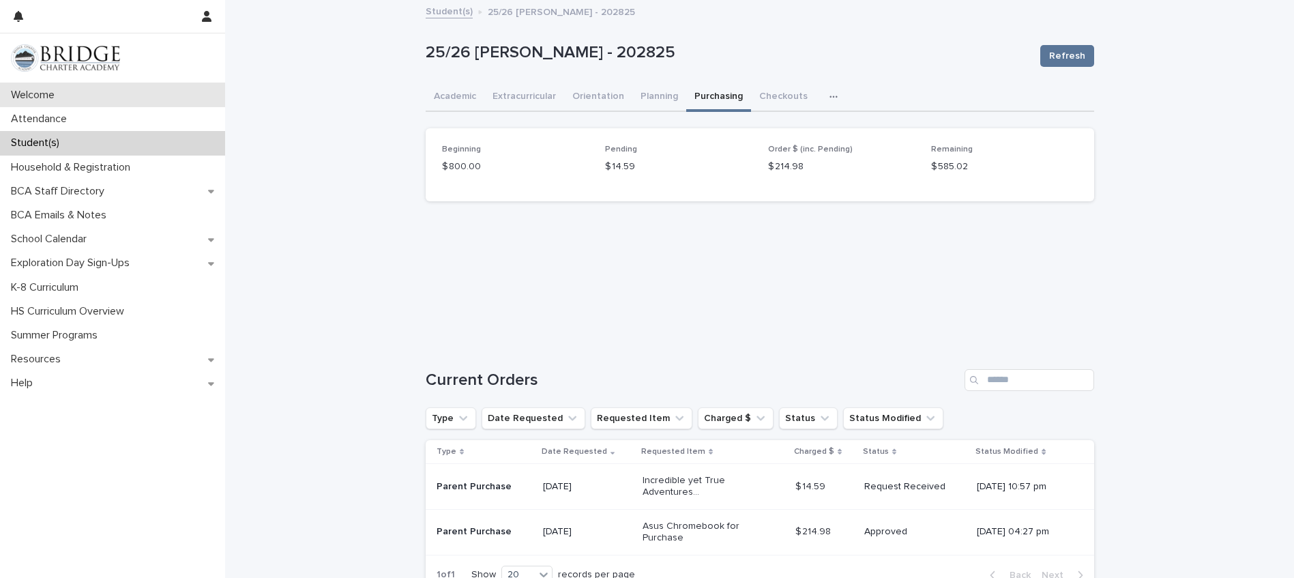
click at [35, 89] on p "Welcome" at bounding box center [35, 95] width 60 height 13
